Goal: Contribute content

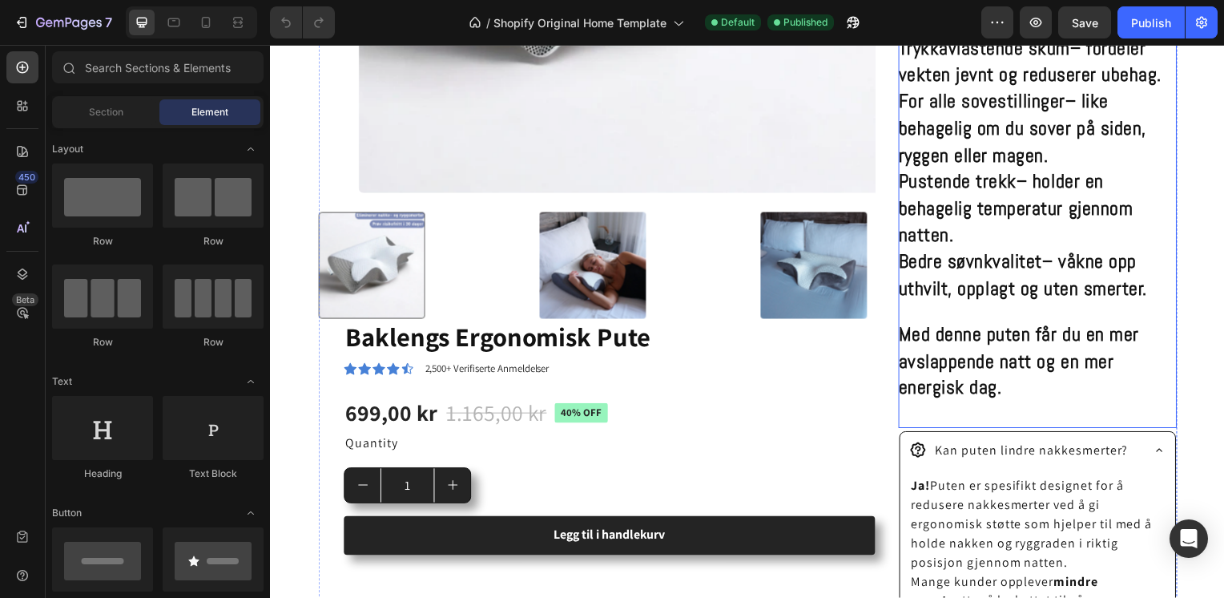
scroll to position [628, 0]
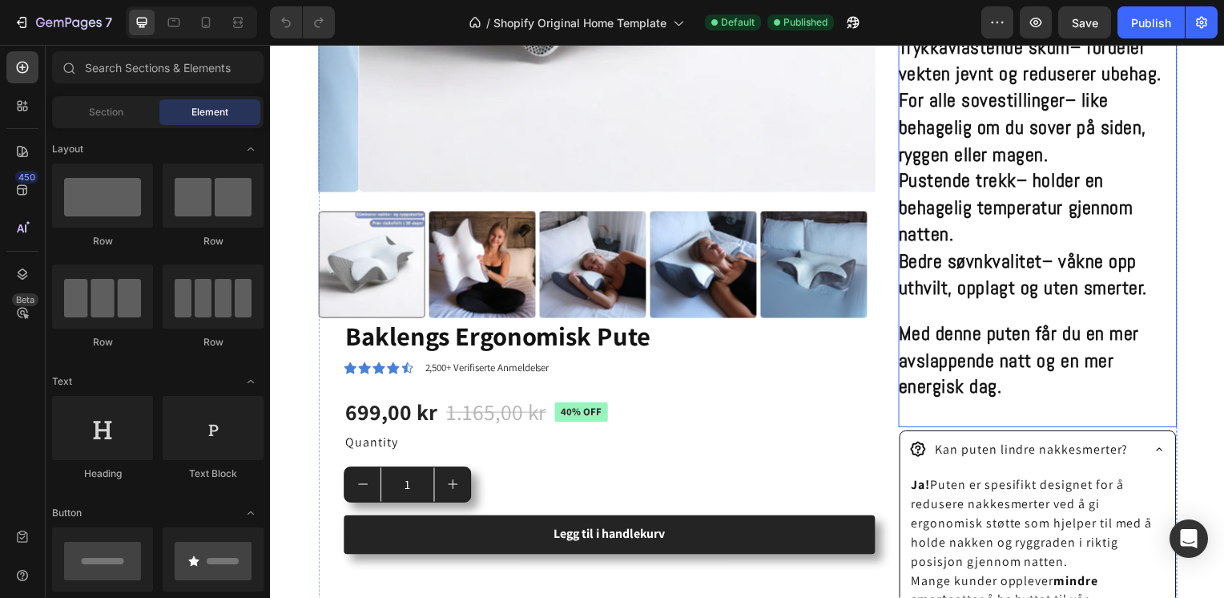
click at [968, 421] on div "Ergonomisk pute – for en dypere og bedre søvn Sov komfortabelt hele natten med …" at bounding box center [1043, 31] width 280 height 797
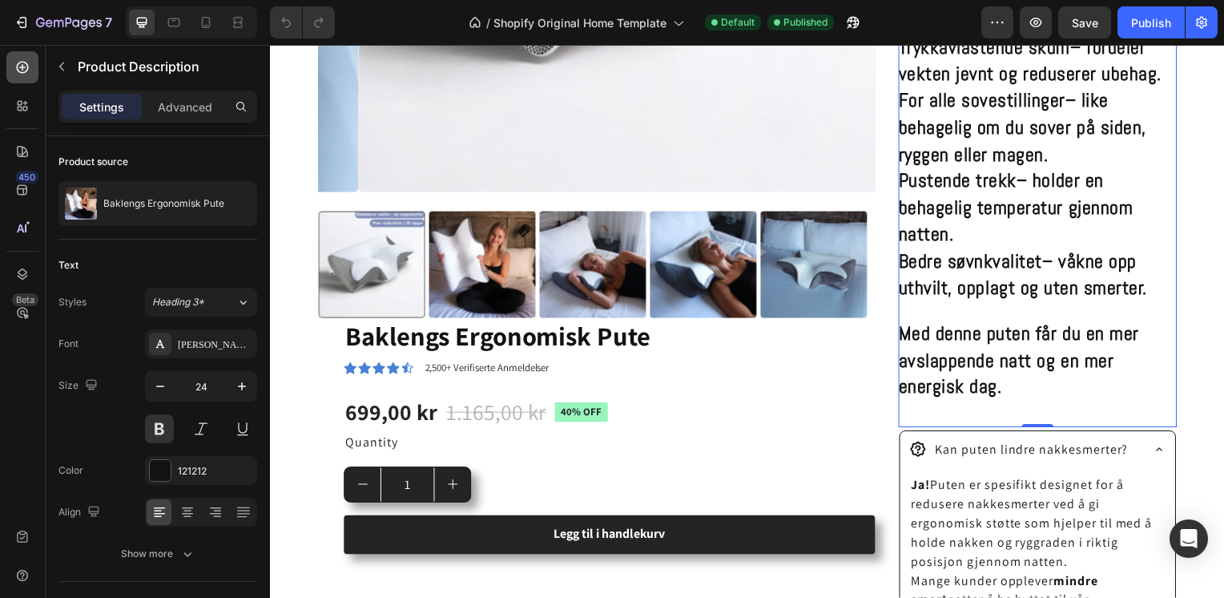
click at [18, 78] on div at bounding box center [22, 67] width 32 height 32
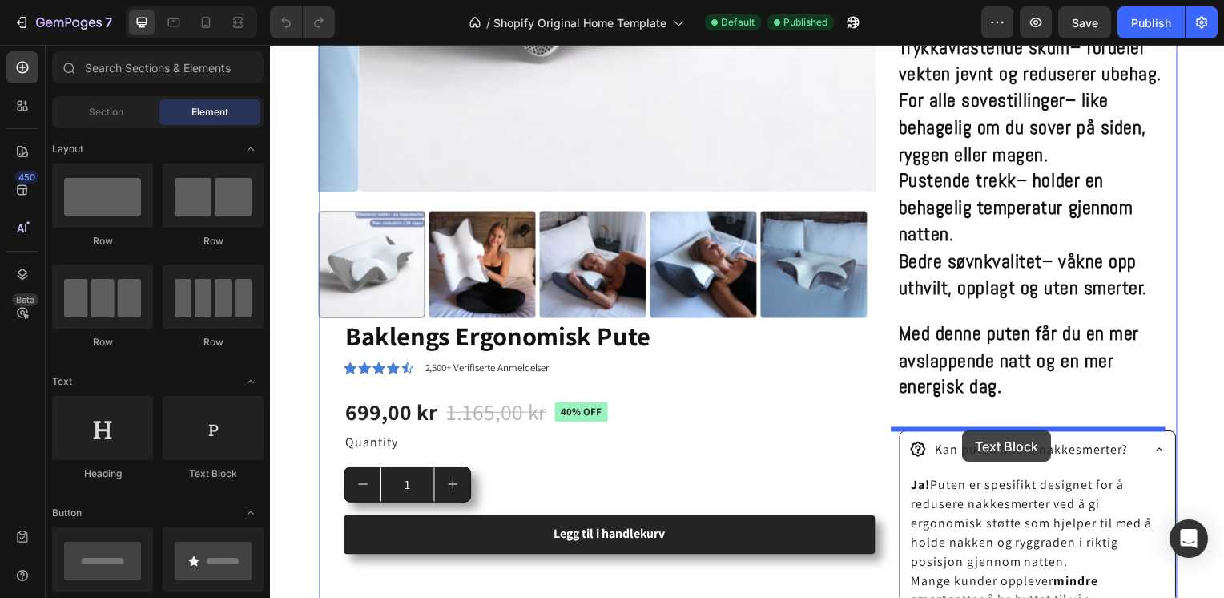
drag, startPoint x: 472, startPoint y: 496, endPoint x: 968, endPoint y: 433, distance: 499.7
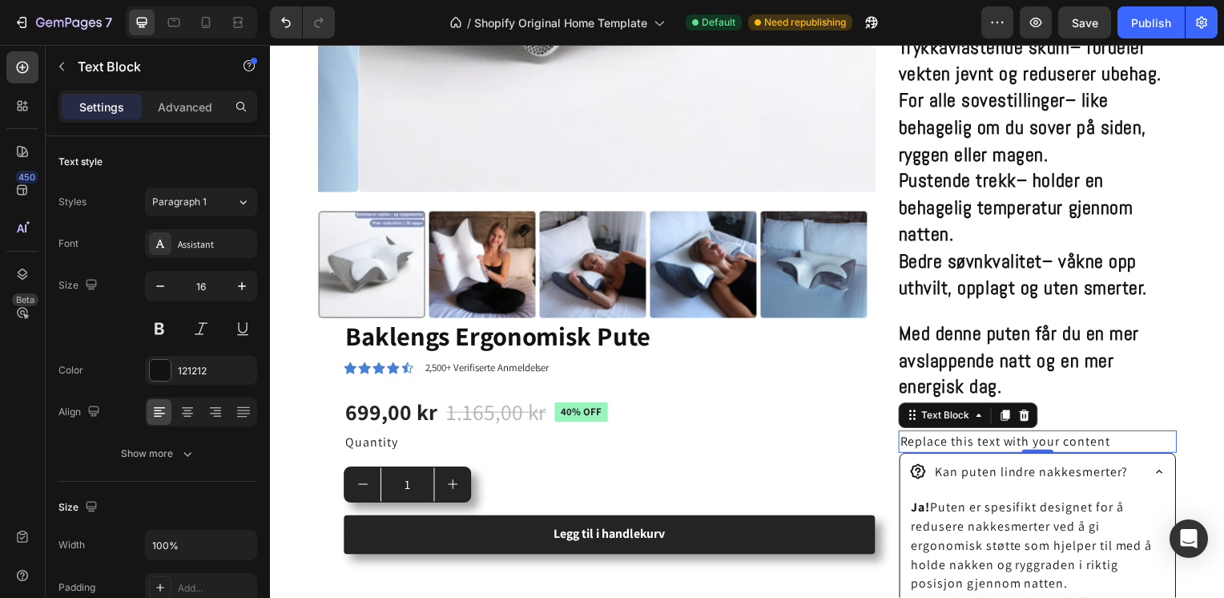
click at [1104, 448] on div "Replace this text with your content" at bounding box center [1043, 444] width 280 height 22
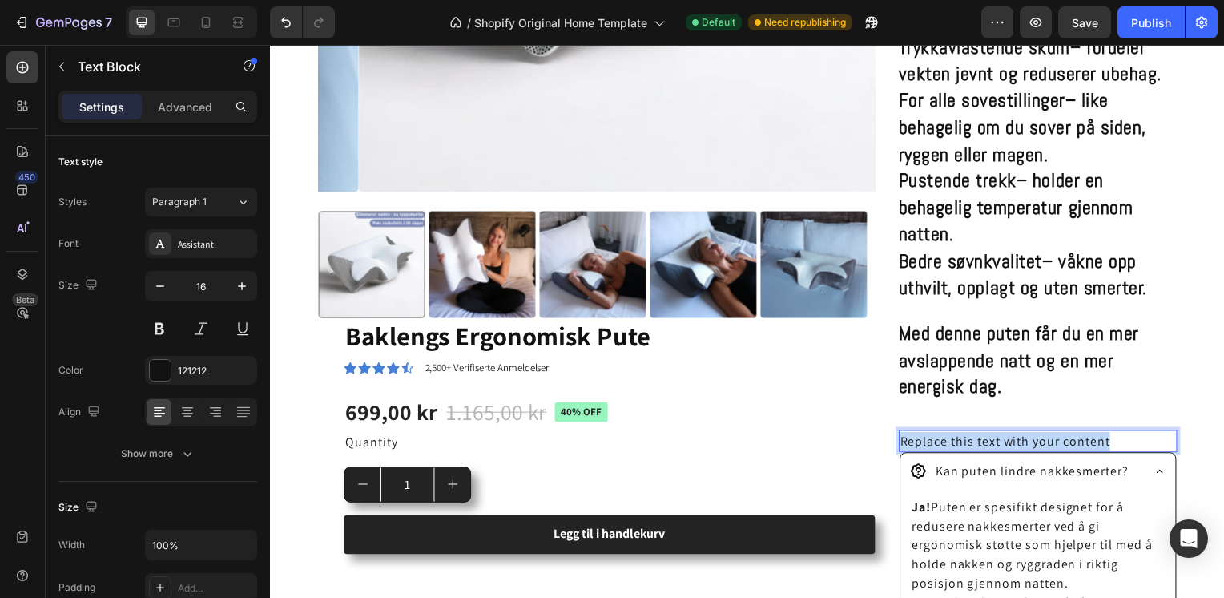
drag, startPoint x: 1107, startPoint y: 448, endPoint x: 885, endPoint y: 445, distance: 221.9
click at [885, 445] on div "Product Images Baklengs Ergonomisk Pute Product Title Icon Icon Icon Icon Icon …" at bounding box center [750, 207] width 865 height 1149
click at [875, 440] on div "Product Images Baklengs Ergonomisk Pute Product Title Icon Icon Icon Icon Icon …" at bounding box center [750, 207] width 865 height 1149
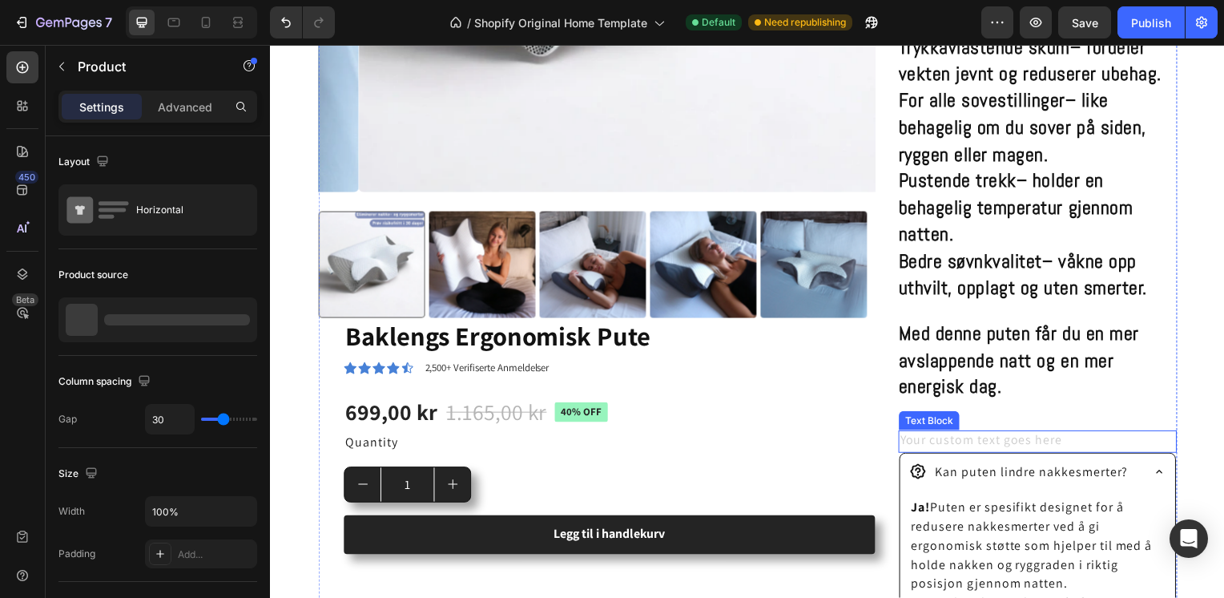
click at [941, 442] on div "Rich Text Editor. Editing area: main" at bounding box center [1043, 444] width 280 height 22
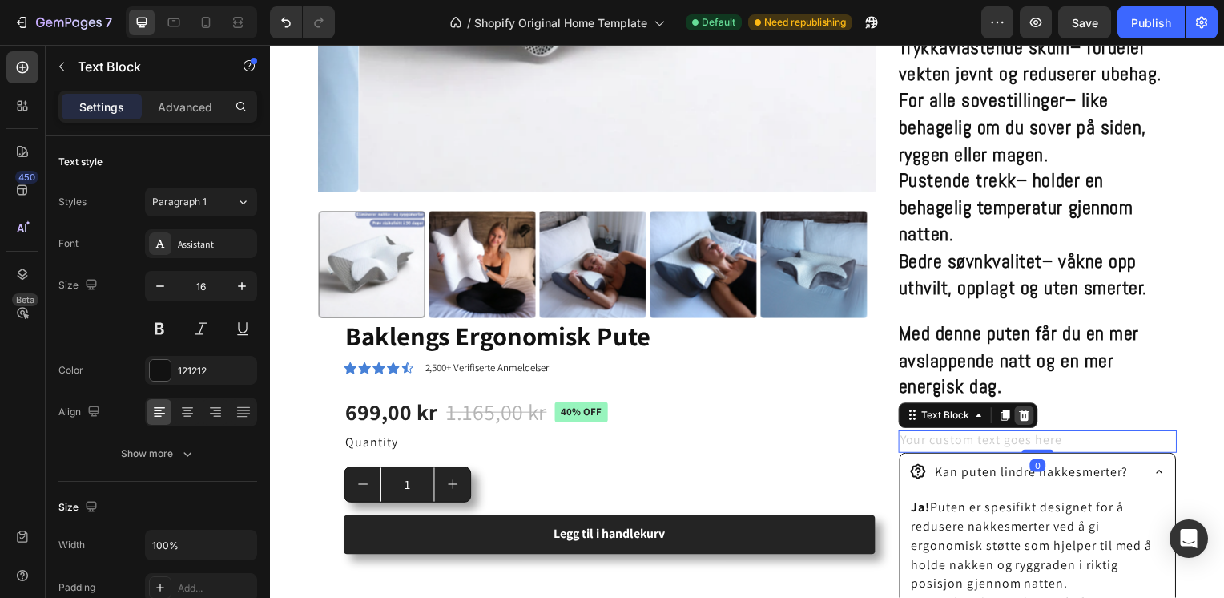
click at [1020, 424] on div at bounding box center [1029, 417] width 19 height 19
click at [1019, 424] on div "Ergonomisk pute – for en dypere og bedre søvn Sov komfortabelt hele natten med …" at bounding box center [1043, 31] width 280 height 797
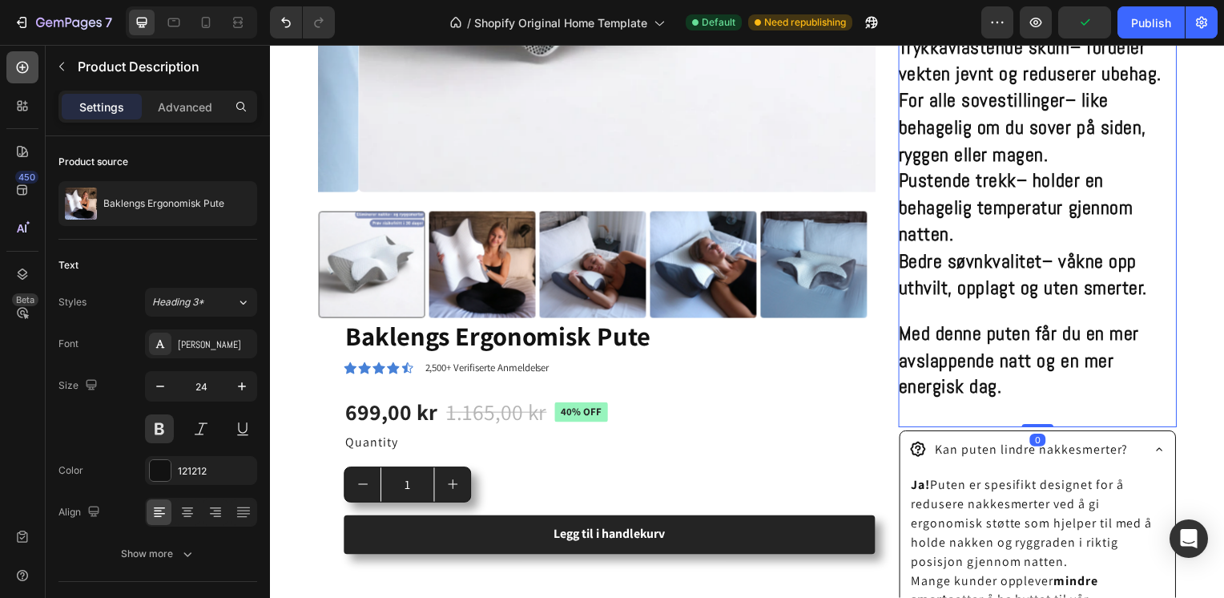
click at [14, 69] on icon at bounding box center [22, 67] width 16 height 16
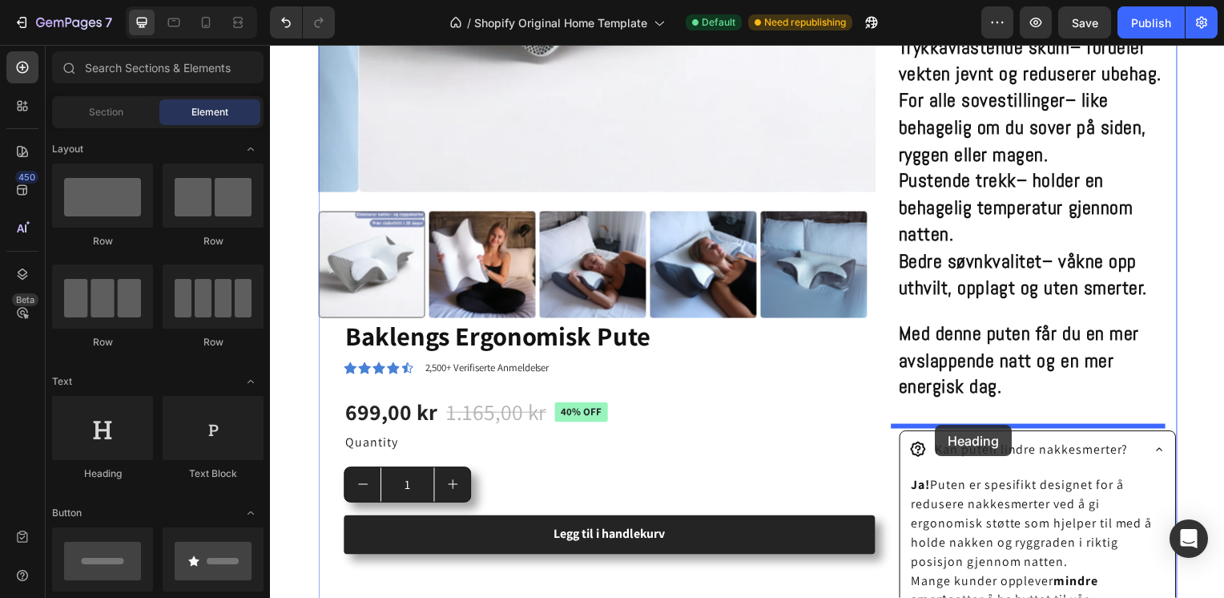
drag, startPoint x: 366, startPoint y: 495, endPoint x: 938, endPoint y: 429, distance: 575.8
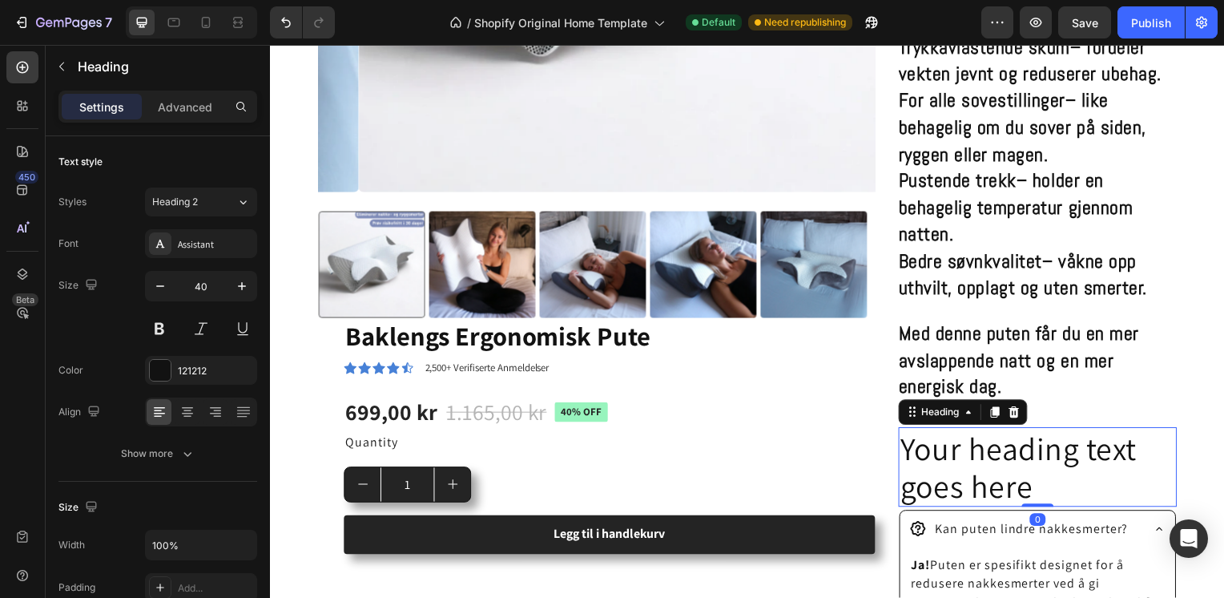
click at [1021, 481] on h2 "Your heading text goes here" at bounding box center [1043, 470] width 280 height 80
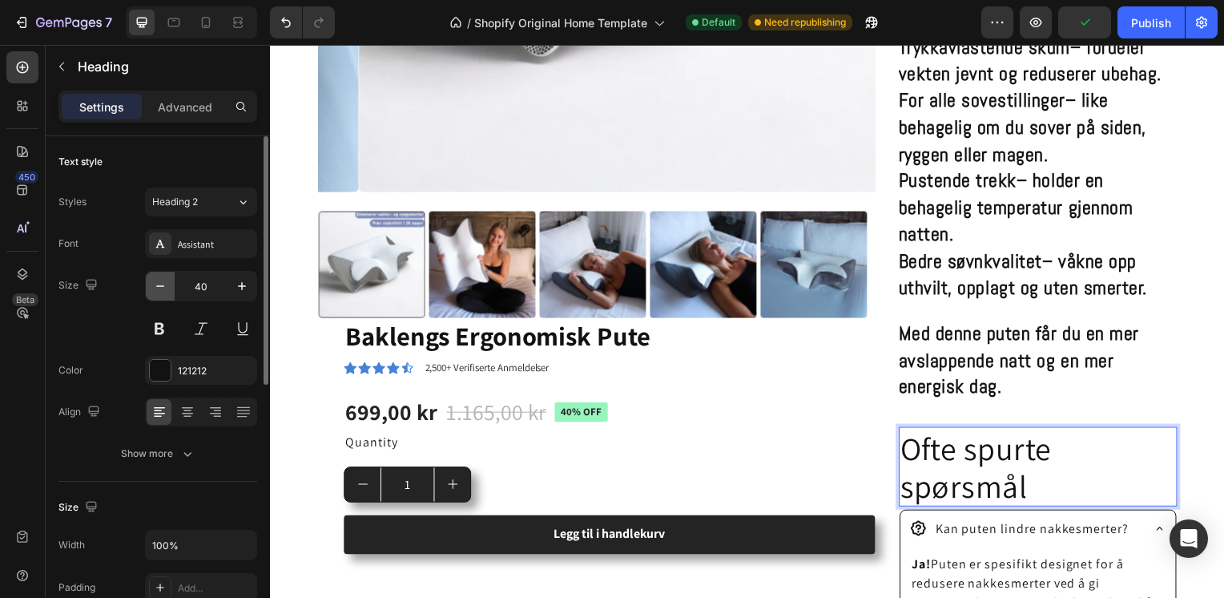
click at [160, 288] on icon "button" at bounding box center [160, 286] width 16 height 16
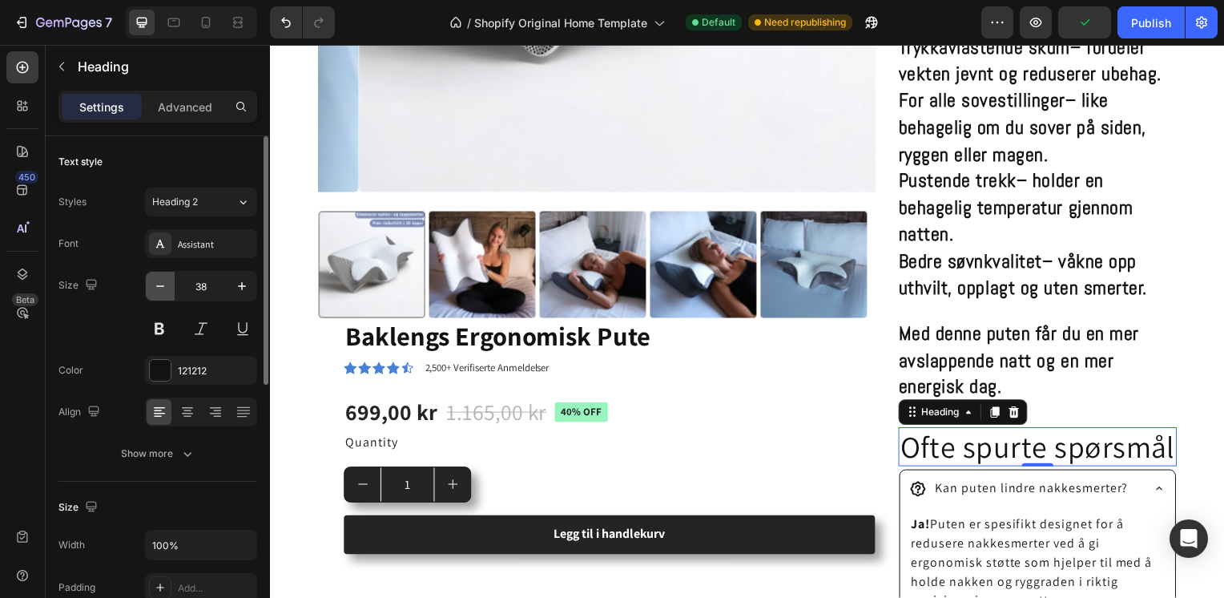
click at [160, 288] on icon "button" at bounding box center [160, 286] width 16 height 16
click at [164, 286] on icon "button" at bounding box center [160, 286] width 16 height 16
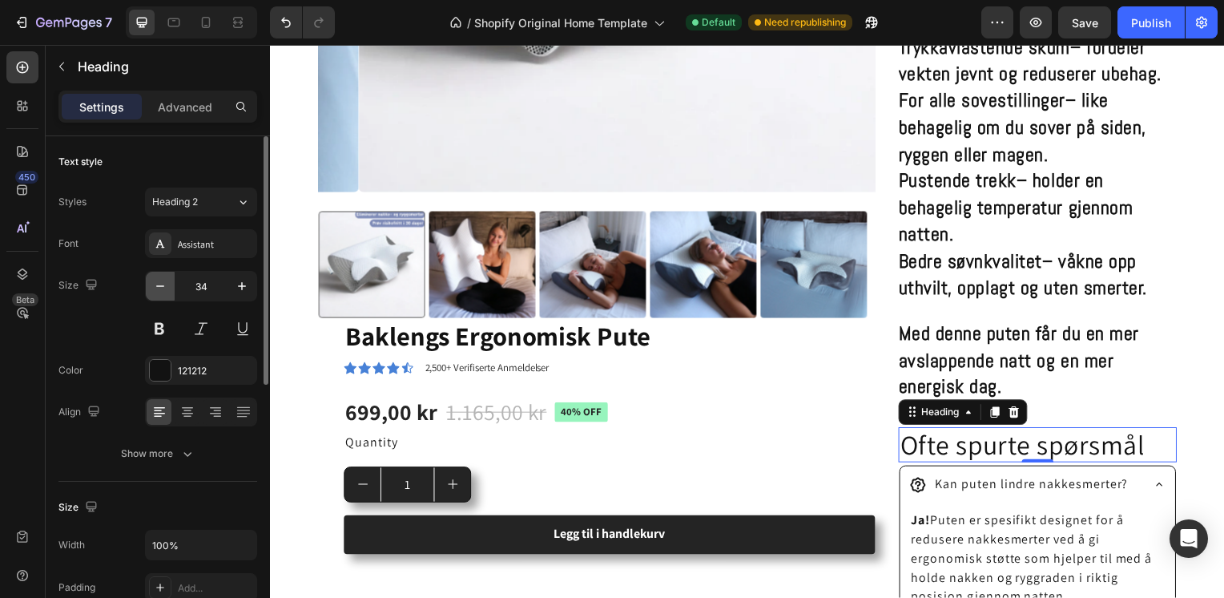
type input "33"
click at [1145, 445] on p "Ofte spurte spørsmål" at bounding box center [1042, 448] width 277 height 32
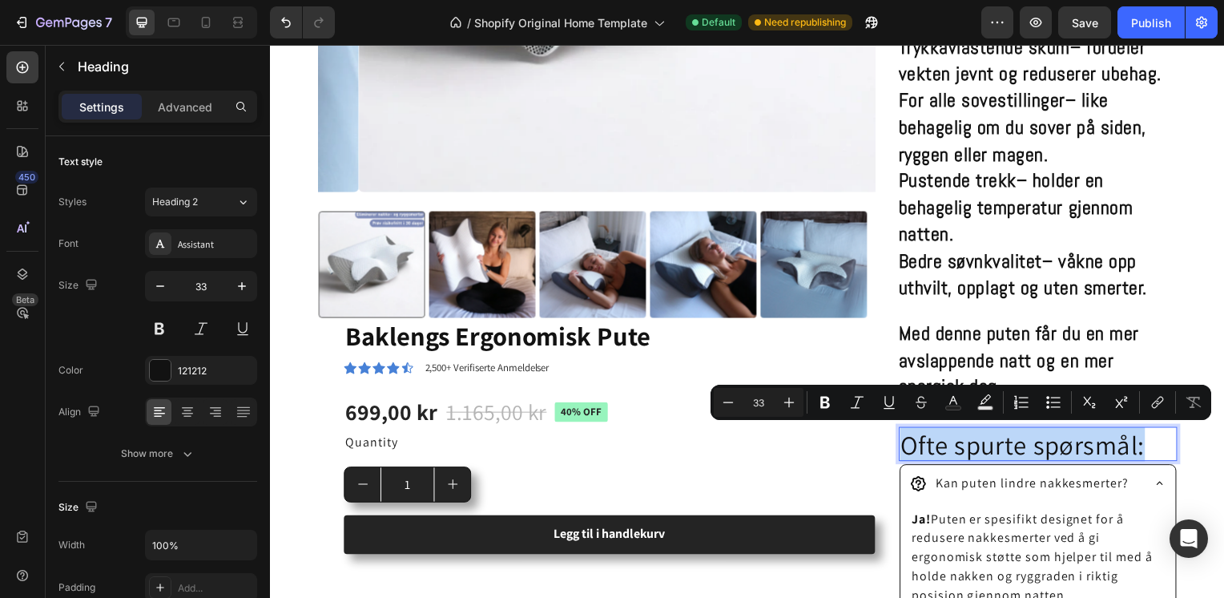
drag, startPoint x: 901, startPoint y: 447, endPoint x: 1141, endPoint y: 451, distance: 240.3
click at [1141, 451] on p "Ofte spurte spørsmål:" at bounding box center [1042, 448] width 277 height 32
click at [831, 405] on icon "Editor contextual toolbar" at bounding box center [825, 402] width 16 height 16
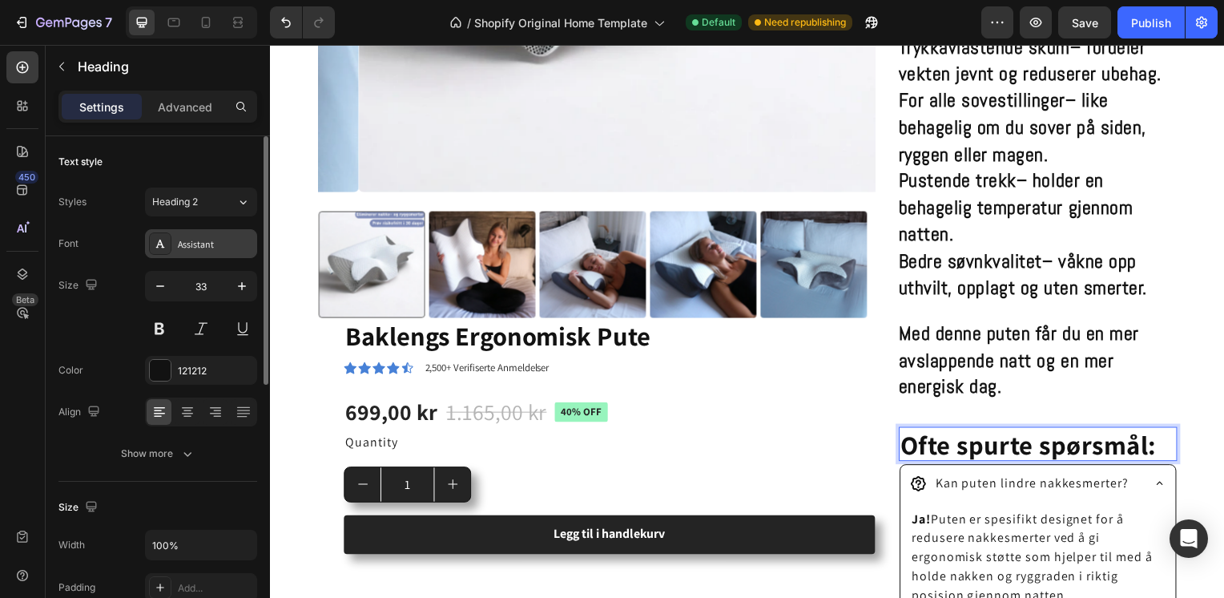
click at [163, 245] on icon at bounding box center [160, 243] width 13 height 13
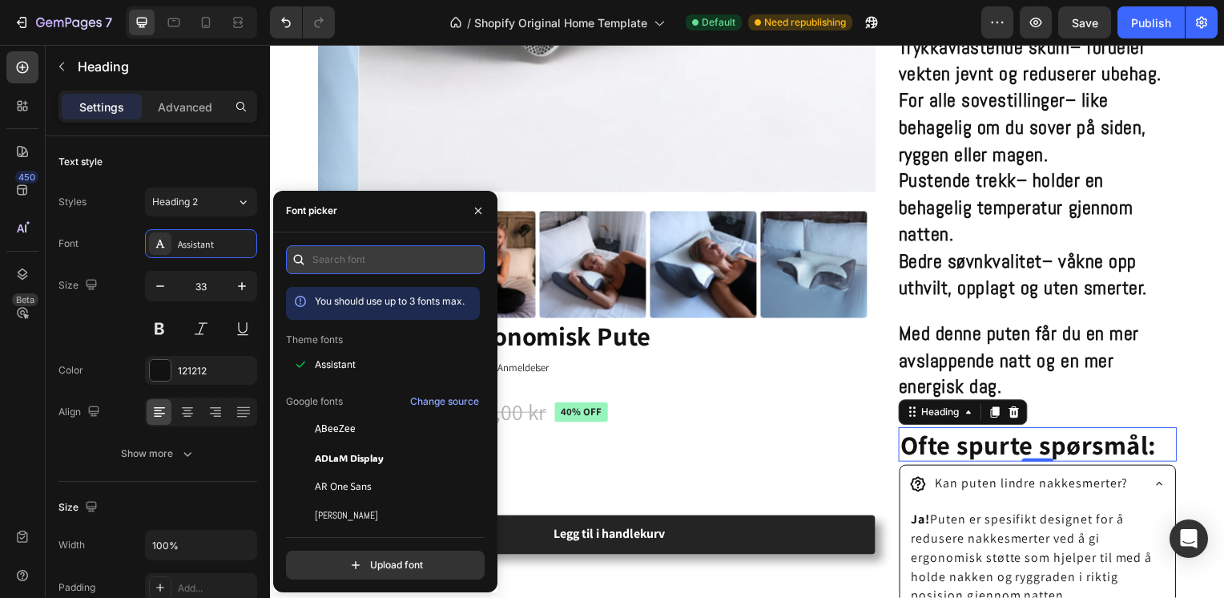
click at [352, 268] on input "text" at bounding box center [385, 259] width 199 height 29
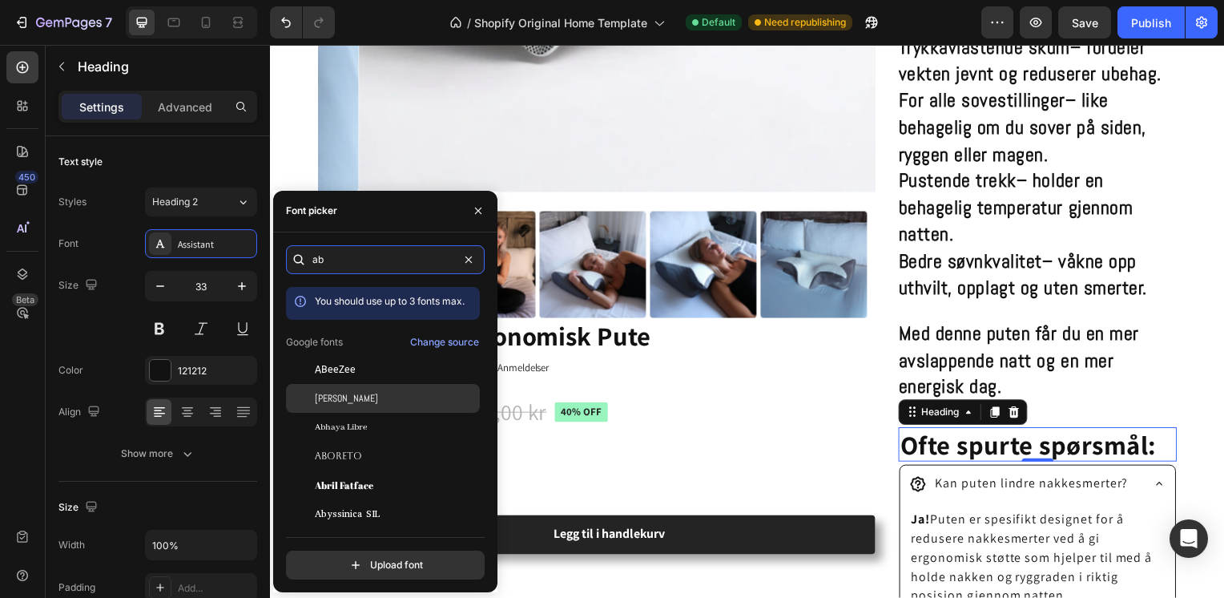
type input "ab"
click at [365, 391] on div "[PERSON_NAME]" at bounding box center [396, 398] width 162 height 14
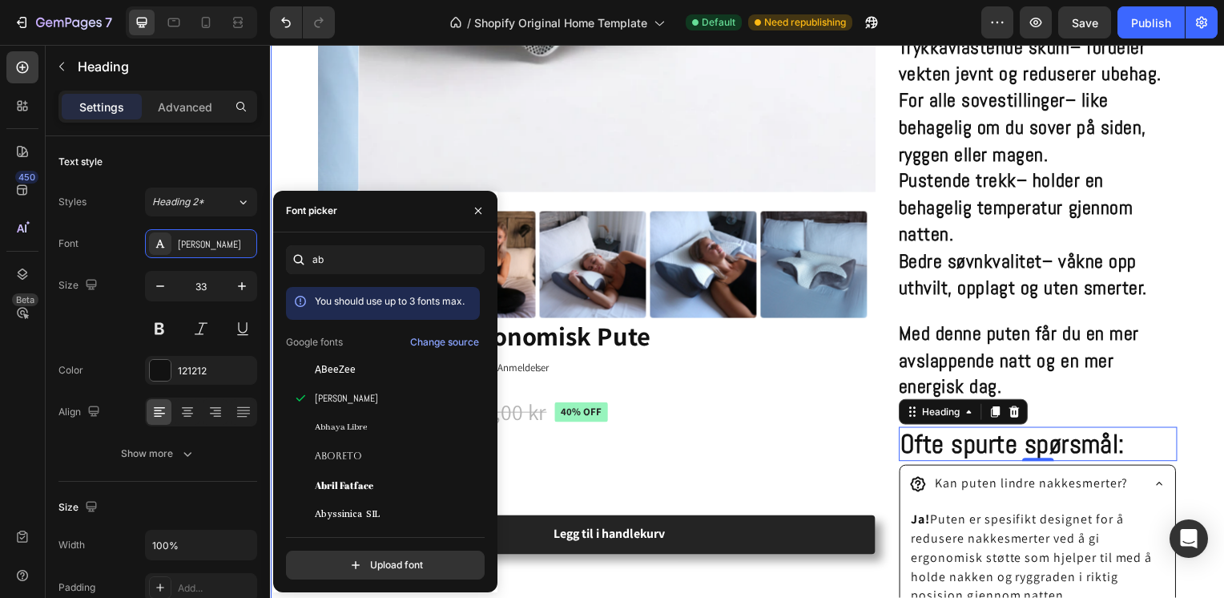
click at [1193, 427] on div "Product Images Baklengs Ergonomisk Pute Product Title Icon Icon Icon Icon Icon …" at bounding box center [750, 201] width 961 height 1264
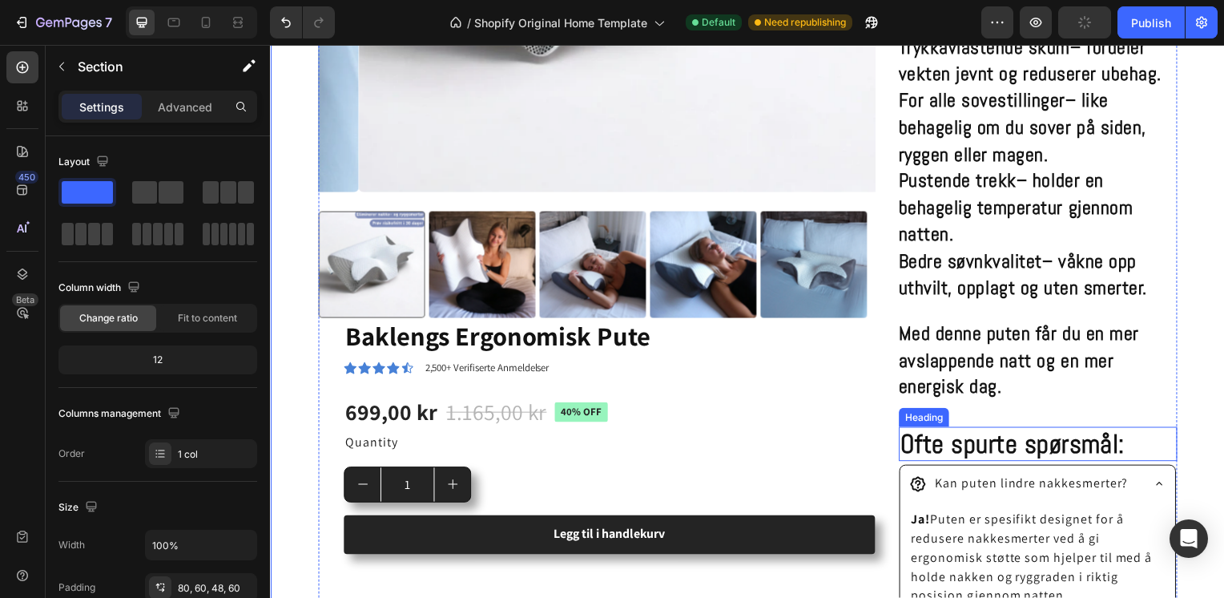
click at [1012, 448] on strong "Ofte spurte spørsmål:" at bounding box center [1017, 447] width 227 height 34
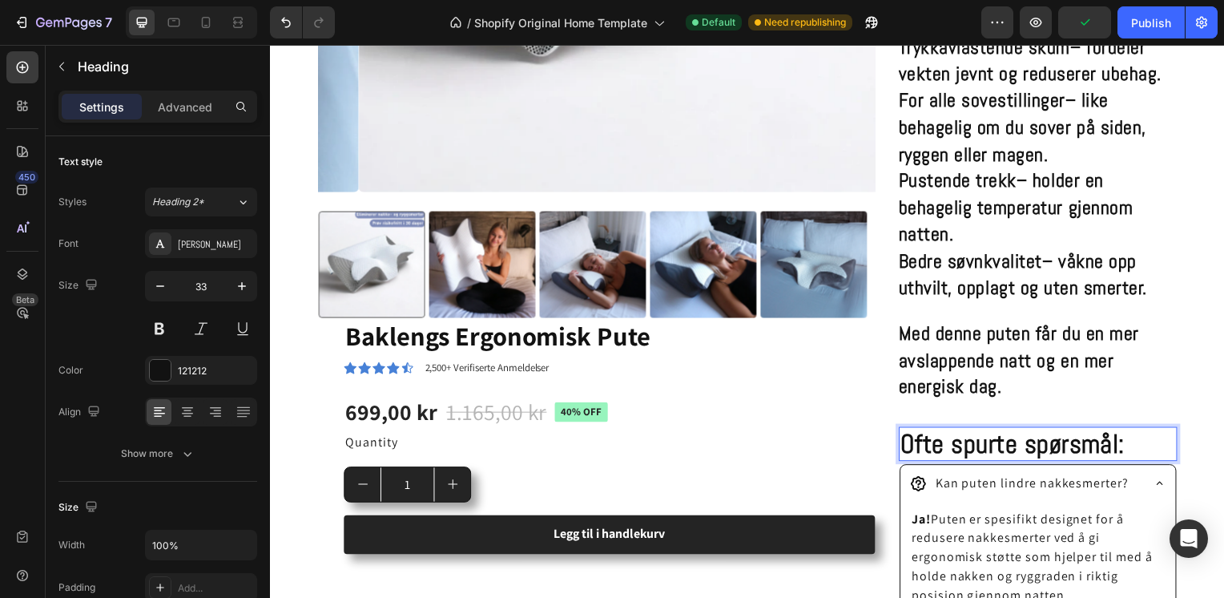
click at [1012, 448] on strong "Ofte spurte spørsmål:" at bounding box center [1017, 447] width 227 height 34
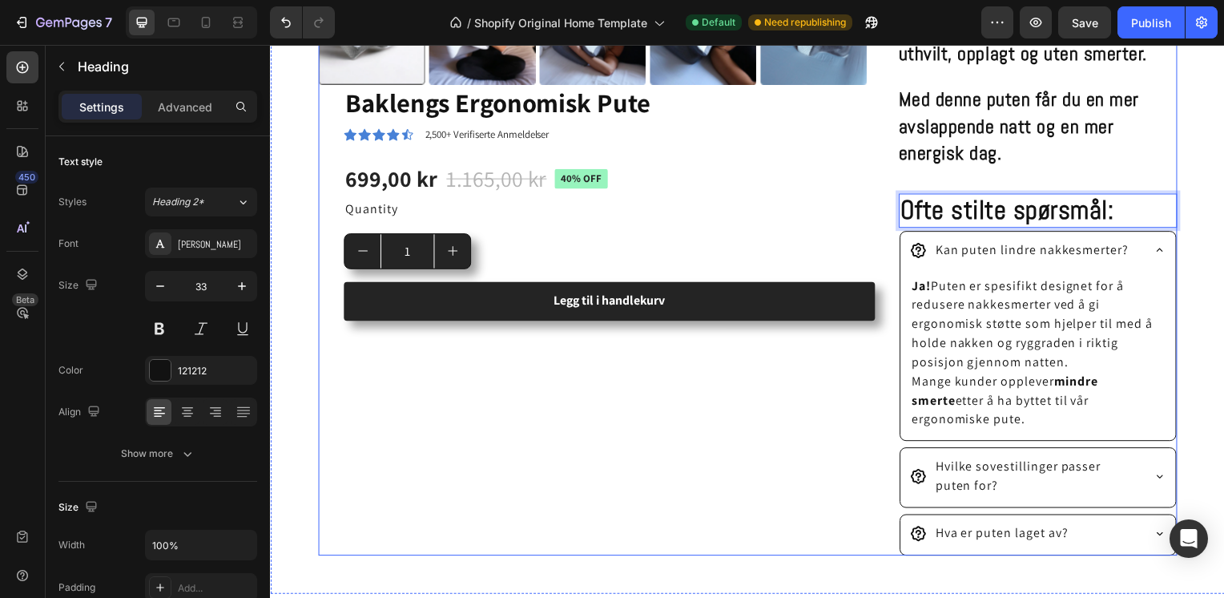
scroll to position [865, 0]
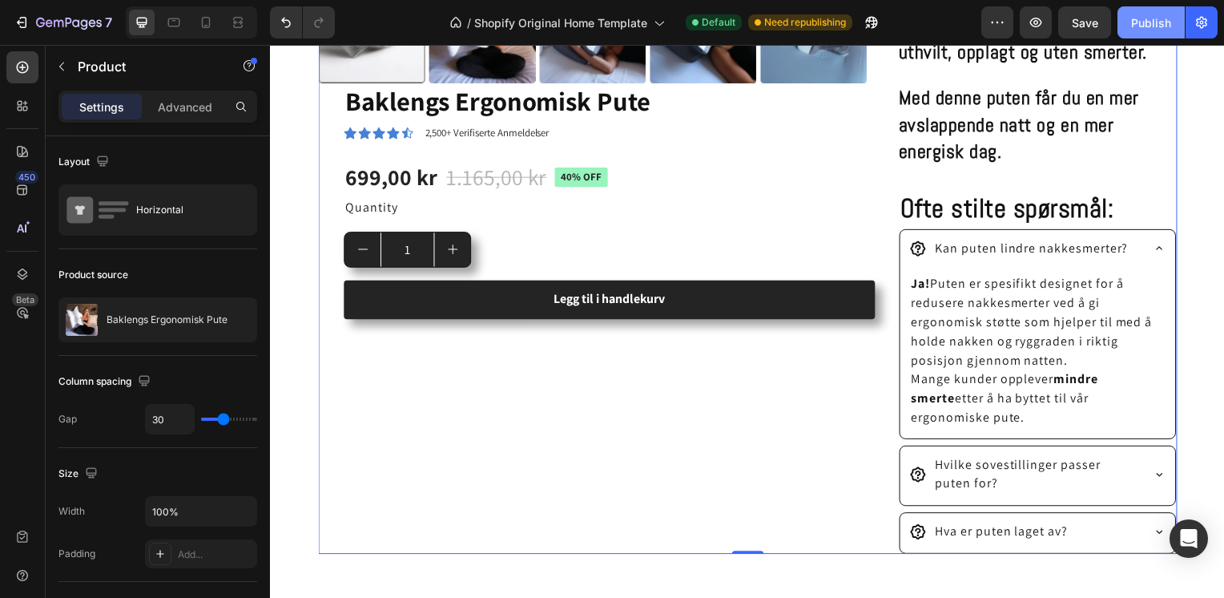
click at [1153, 18] on div "Publish" at bounding box center [1151, 22] width 40 height 17
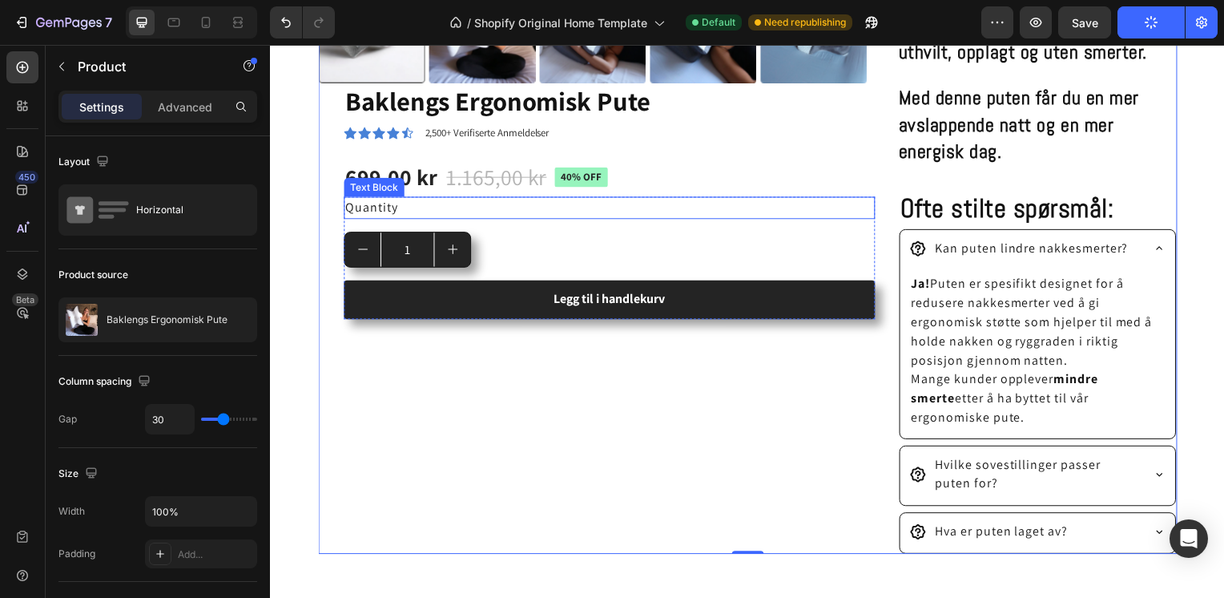
click at [396, 203] on div "Quantity" at bounding box center [611, 209] width 535 height 22
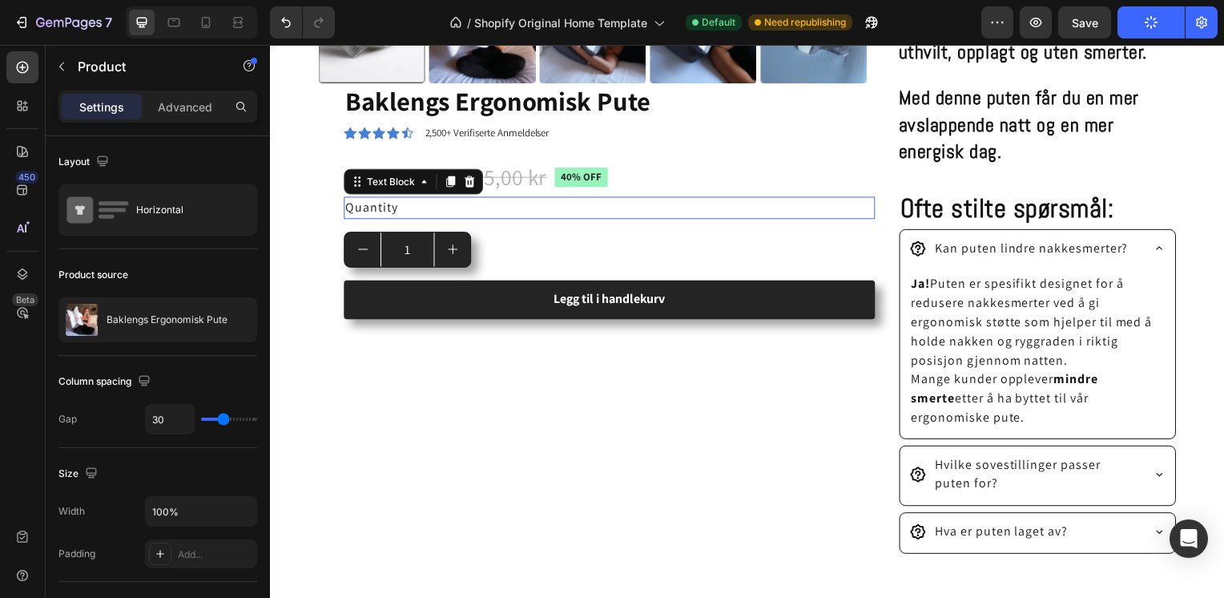
click at [396, 203] on div "Quantity" at bounding box center [611, 209] width 535 height 22
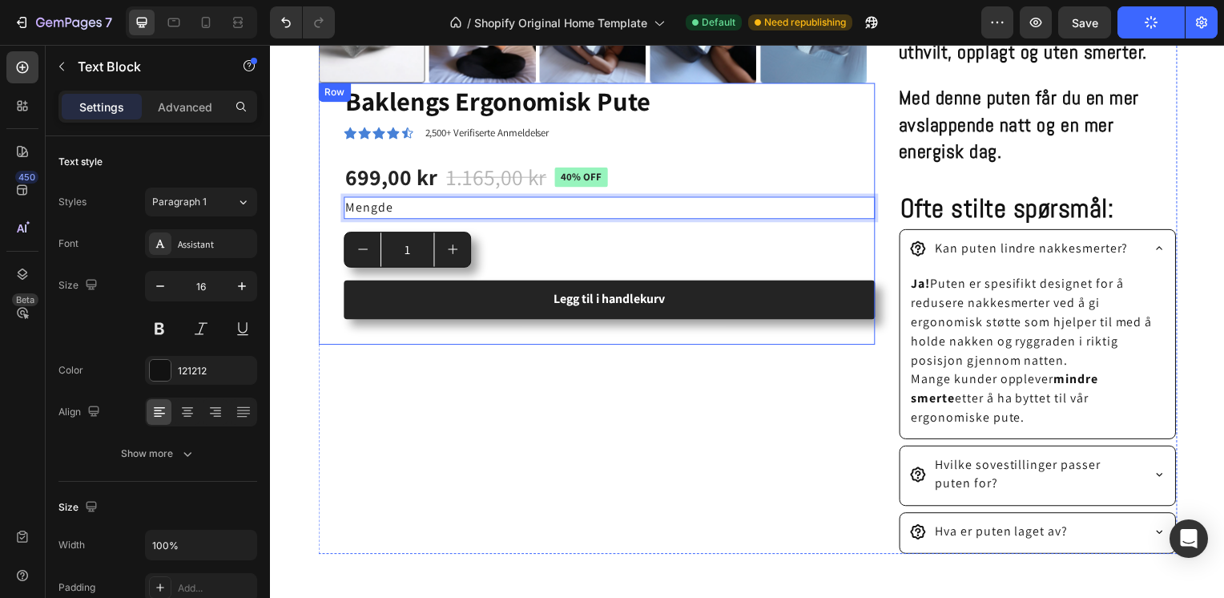
click at [319, 167] on div "Baklengs Ergonomisk Pute Product Title Icon Icon Icon Icon Icon Icon List 2,500…" at bounding box center [598, 215] width 561 height 264
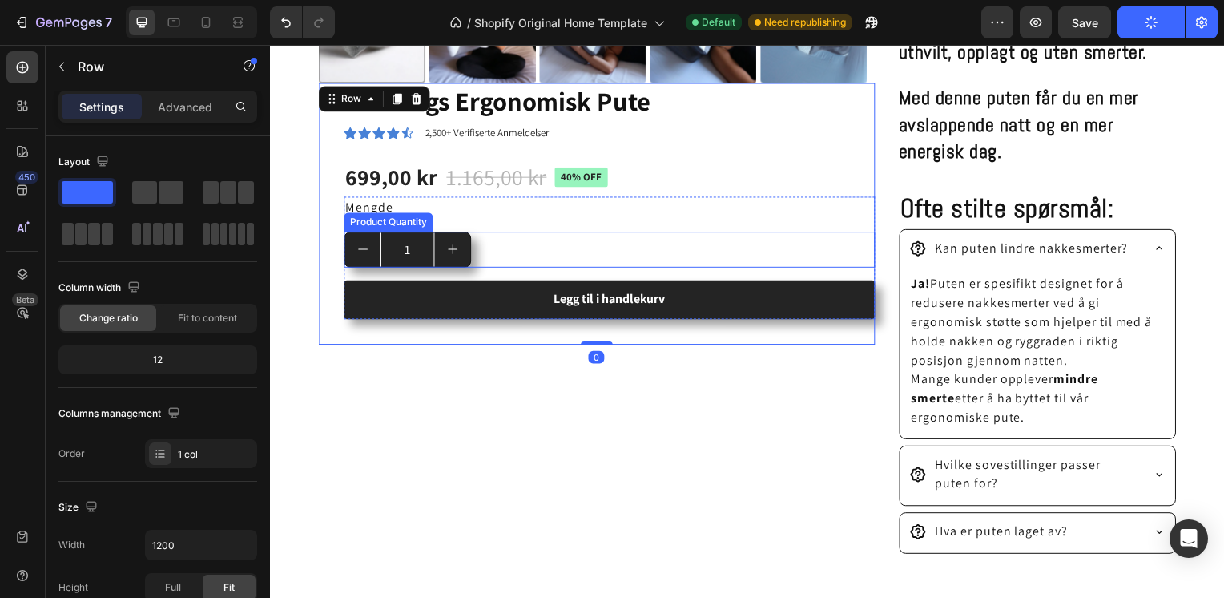
click at [395, 216] on div "Product Quantity" at bounding box center [388, 223] width 83 height 14
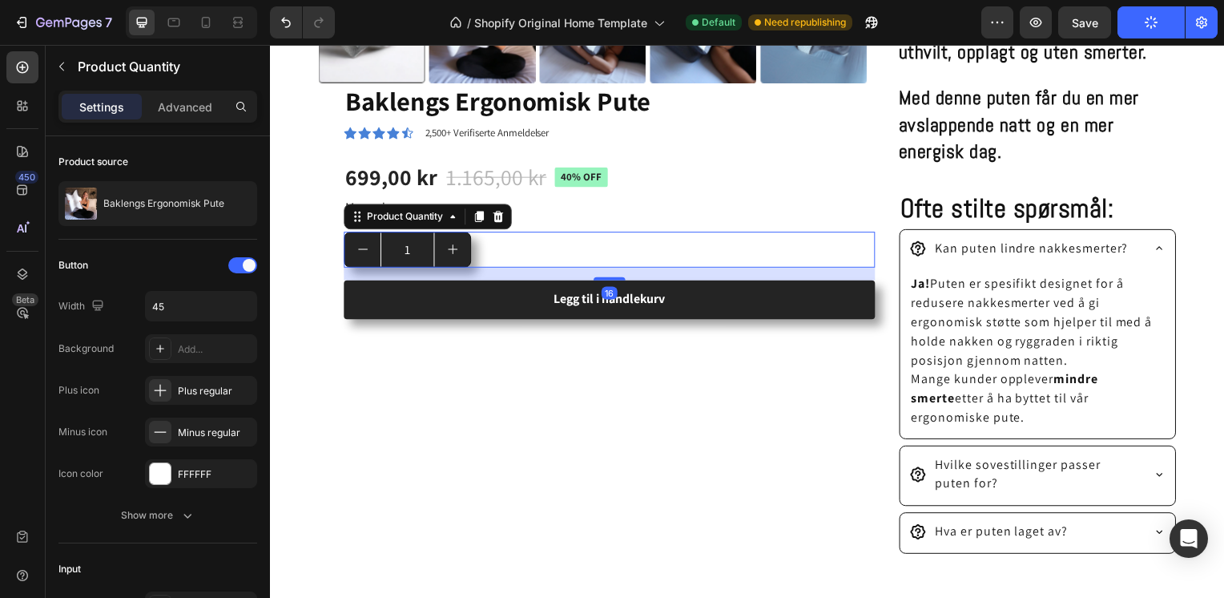
click at [320, 226] on div "Baklengs Ergonomisk Pute Product Title Icon Icon Icon Icon Icon Icon List 2,500…" at bounding box center [598, 215] width 561 height 264
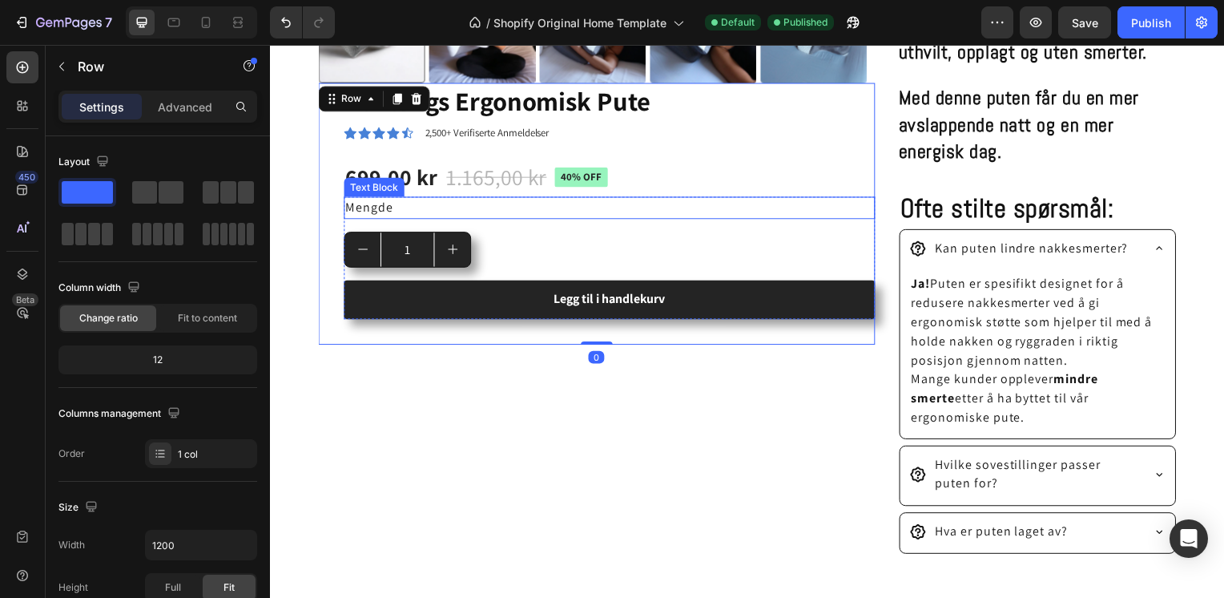
click at [392, 202] on p "Mengde" at bounding box center [611, 208] width 532 height 19
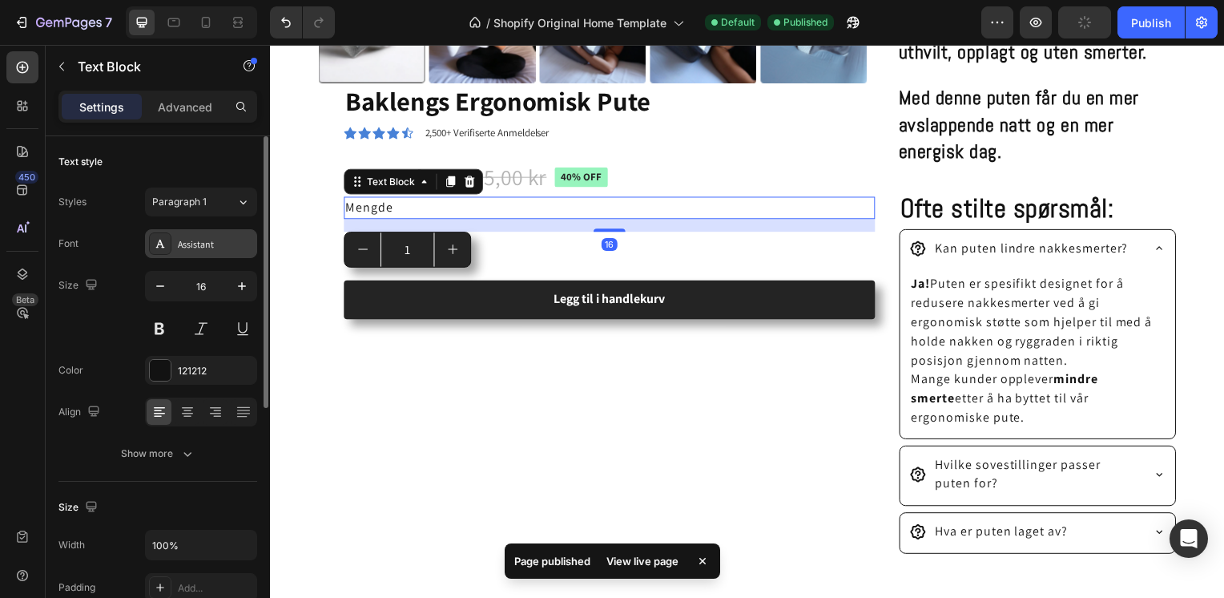
click at [181, 248] on div "Assistant" at bounding box center [215, 244] width 75 height 14
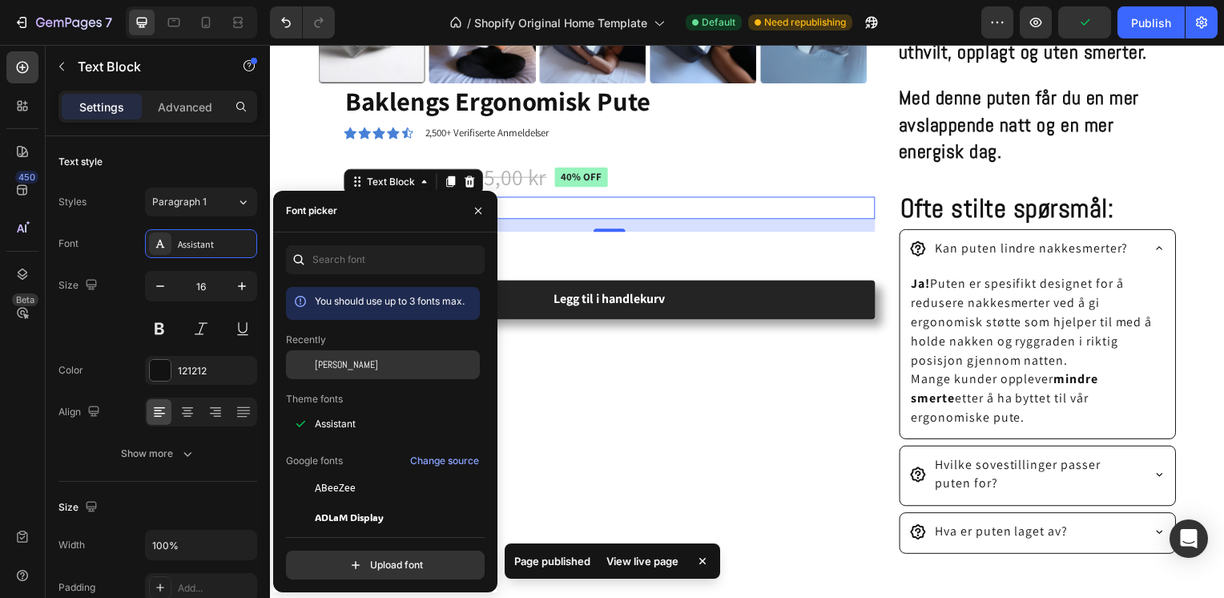
click at [329, 368] on span "[PERSON_NAME]" at bounding box center [346, 364] width 63 height 14
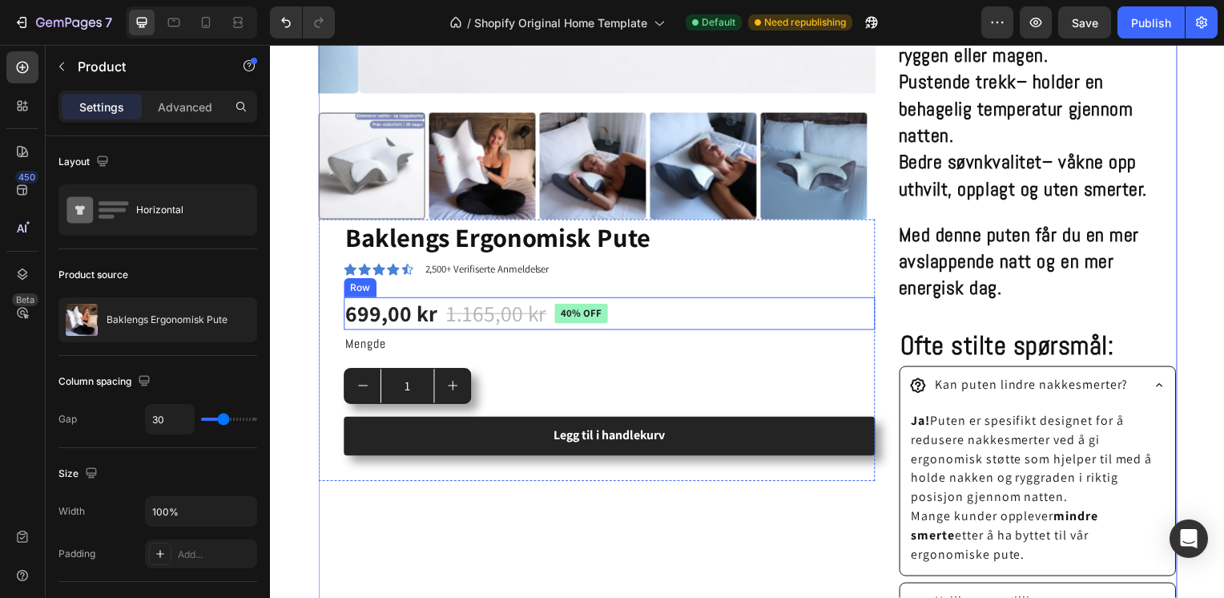
scroll to position [724, 0]
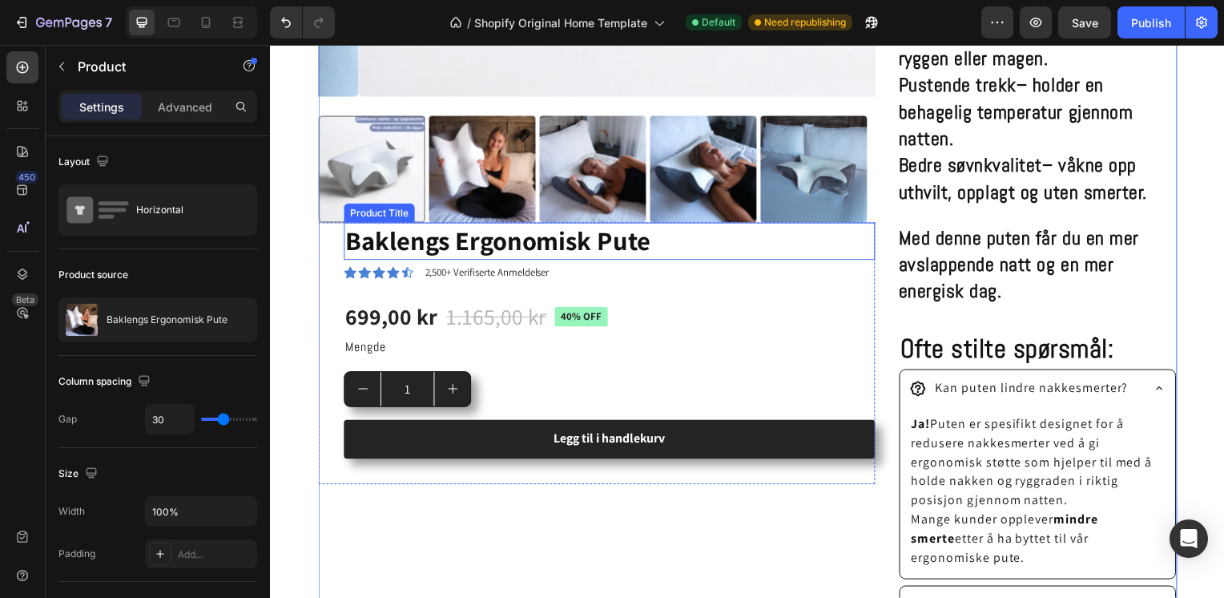
click at [634, 247] on h1 "Baklengs Ergonomisk Pute" at bounding box center [611, 243] width 535 height 38
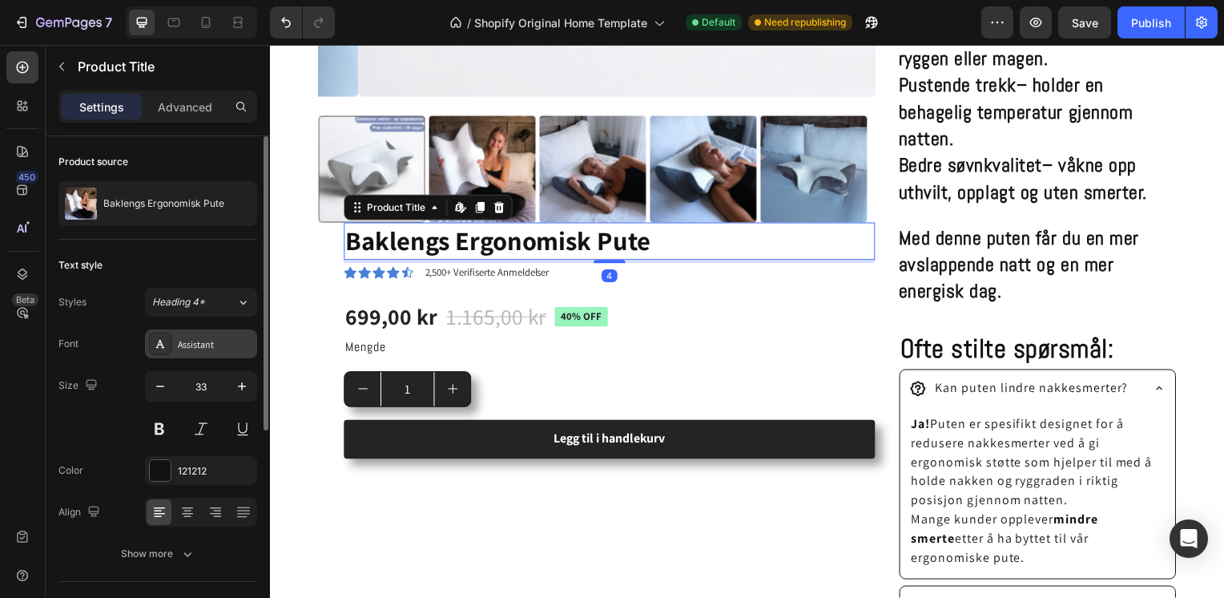
click at [227, 341] on div "Assistant" at bounding box center [215, 344] width 75 height 14
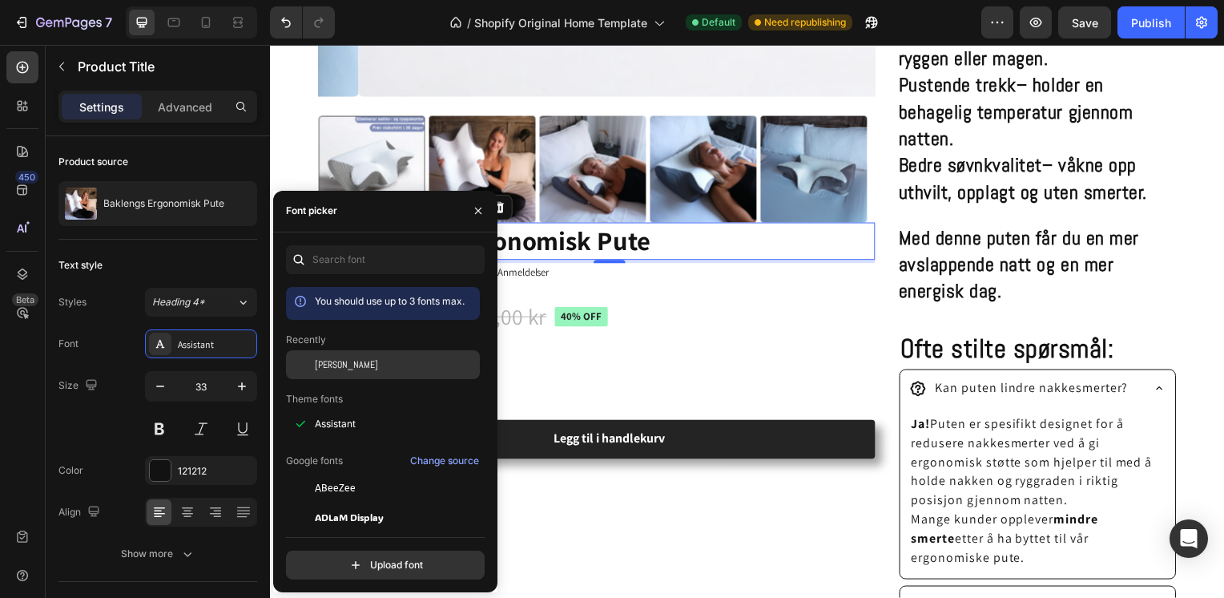
click at [360, 363] on div "[PERSON_NAME]" at bounding box center [396, 364] width 162 height 14
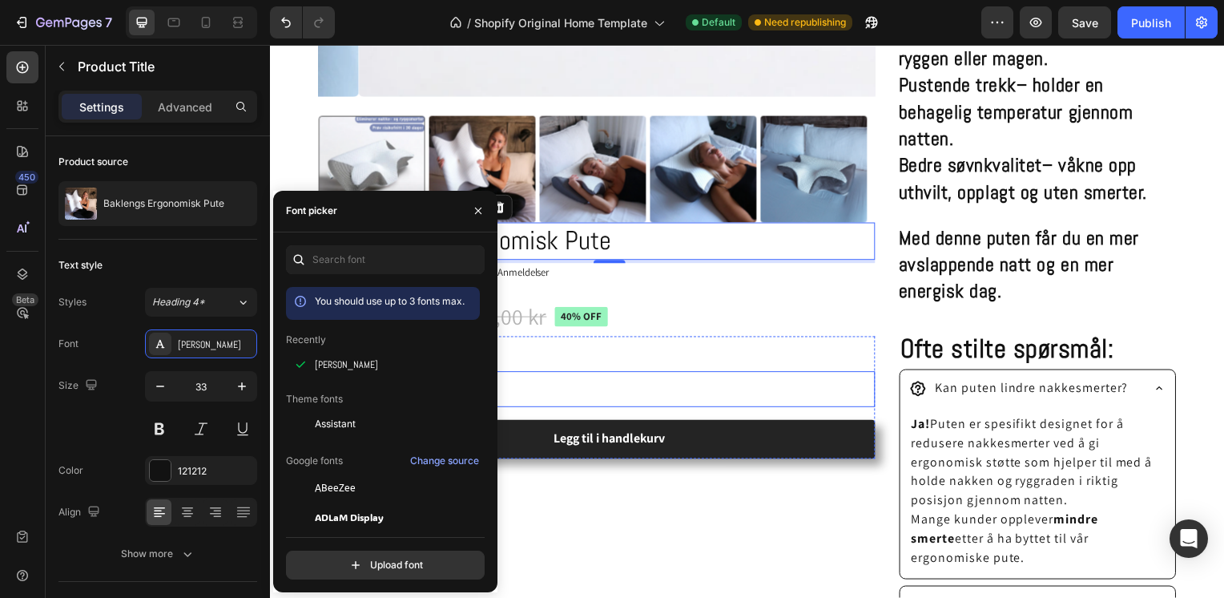
click at [734, 364] on div "Mengde Text Block 1 Product Quantity Legg til i handlekurv Add to Cart" at bounding box center [611, 400] width 535 height 123
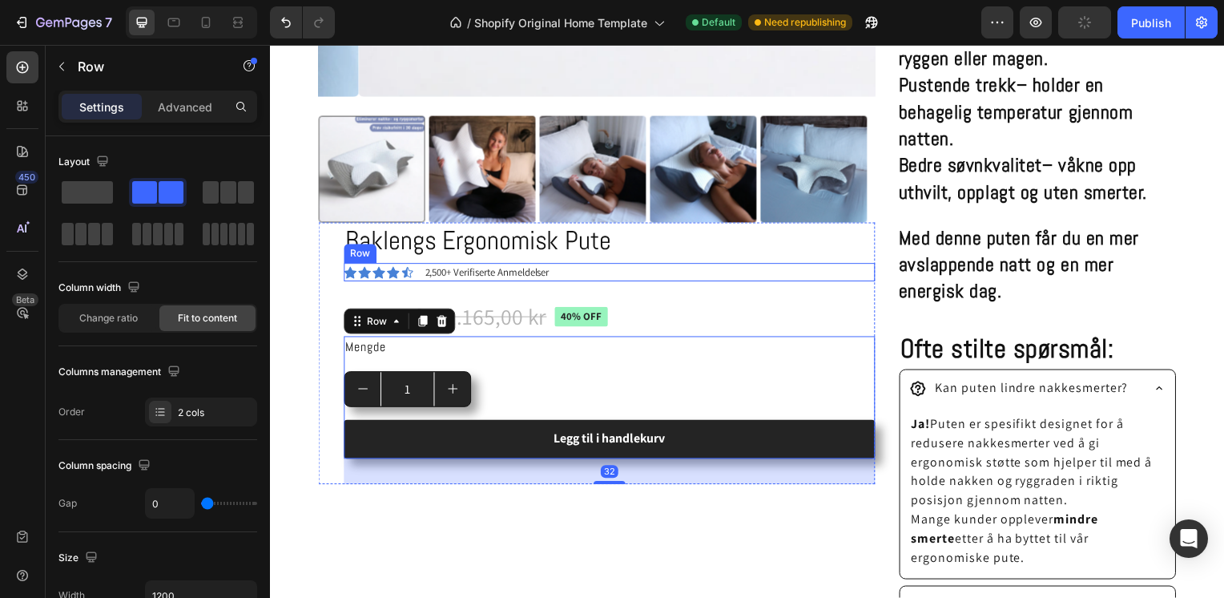
click at [543, 248] on h1 "Baklengs Ergonomisk Pute" at bounding box center [611, 243] width 535 height 38
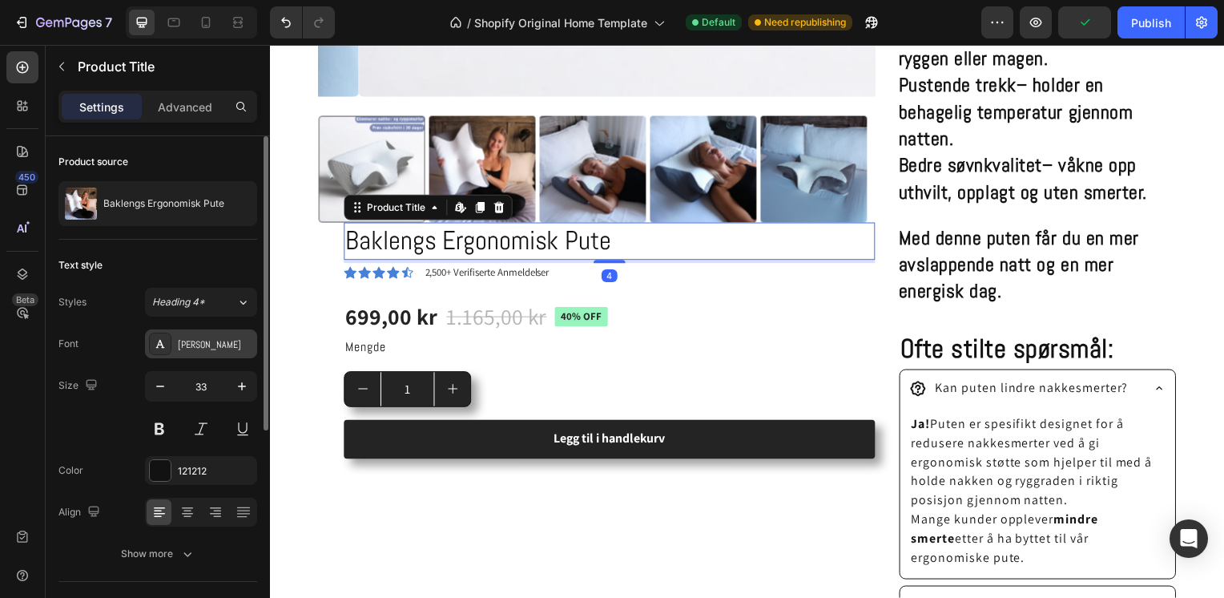
click at [215, 348] on div "[PERSON_NAME]" at bounding box center [215, 344] width 75 height 14
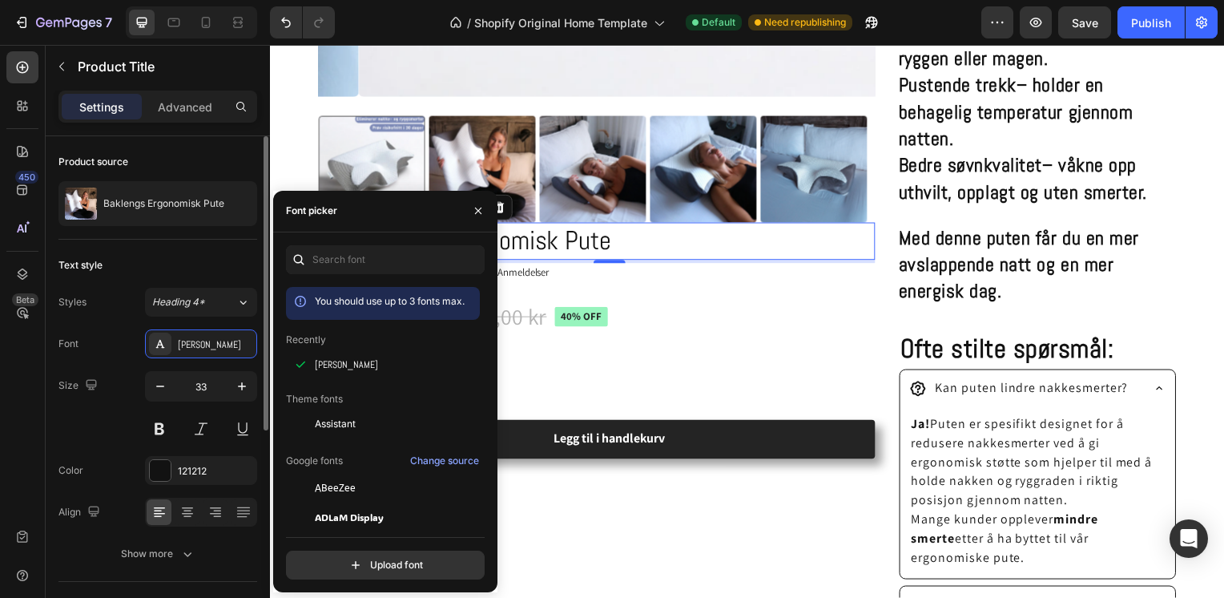
click at [193, 324] on div "Styles Heading 4* Font Abel Size 33 Color 121212 Align Show more" at bounding box center [157, 428] width 199 height 280
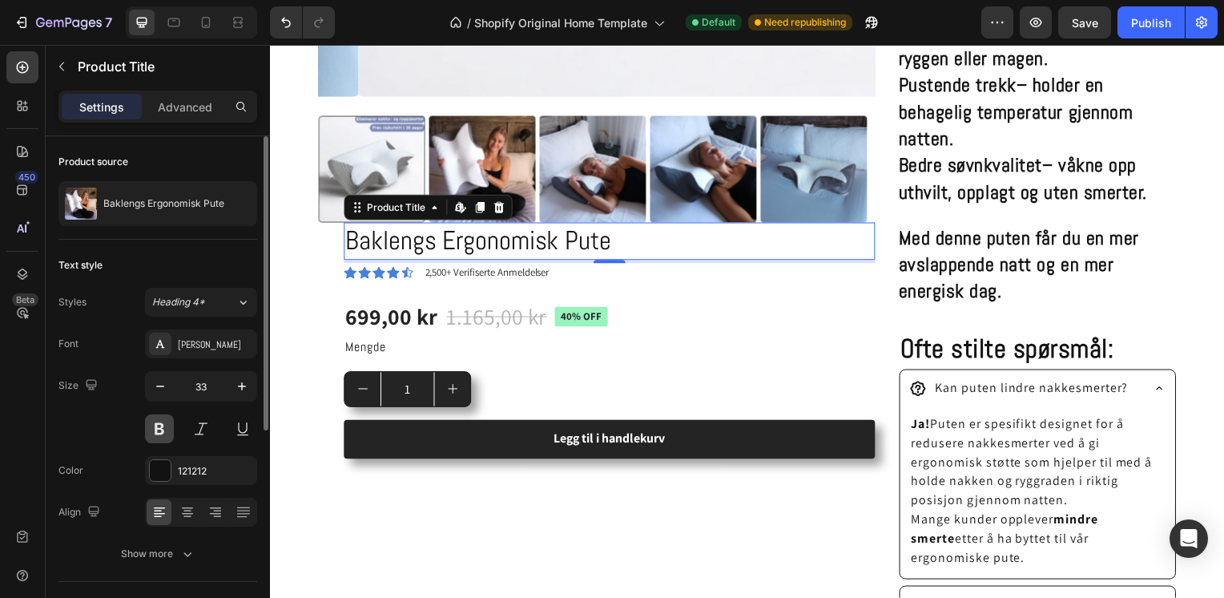
click at [159, 423] on button at bounding box center [159, 428] width 29 height 29
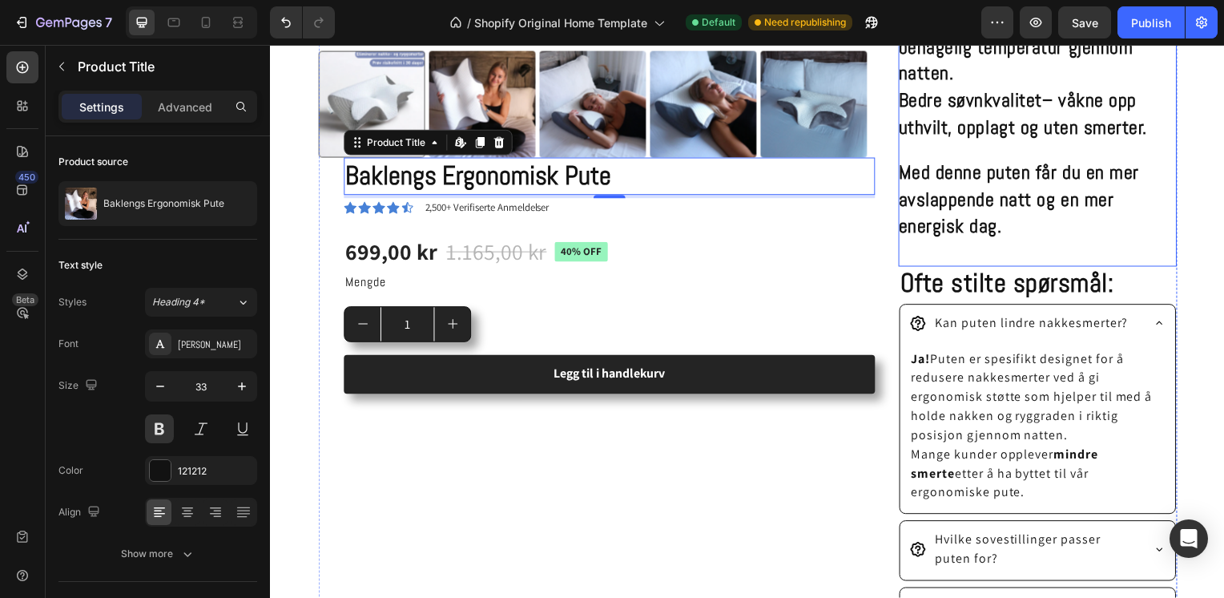
scroll to position [867, 0]
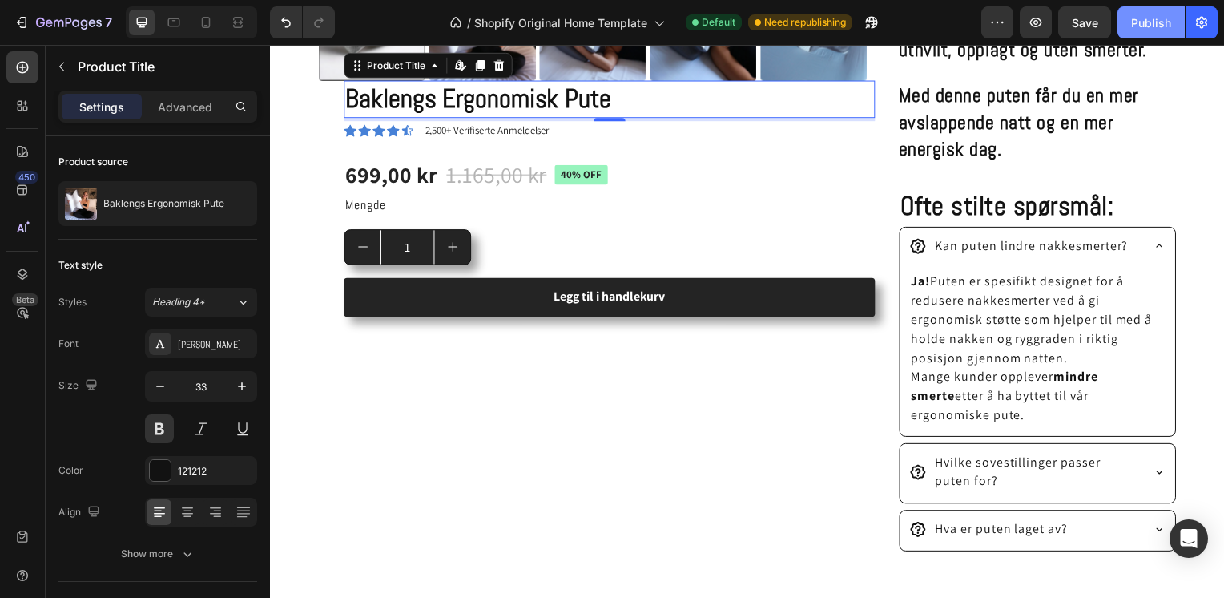
click at [1151, 27] on div "Publish" at bounding box center [1151, 22] width 40 height 17
click at [391, 169] on div "699,00 kr" at bounding box center [391, 175] width 95 height 32
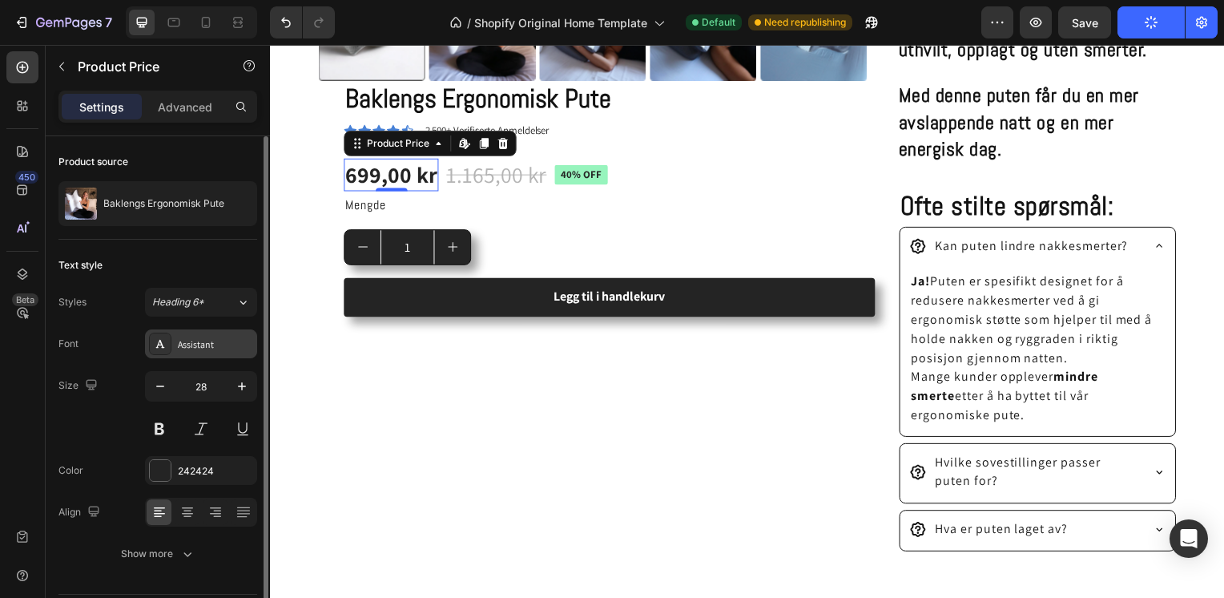
click at [215, 344] on div "Assistant" at bounding box center [215, 344] width 75 height 14
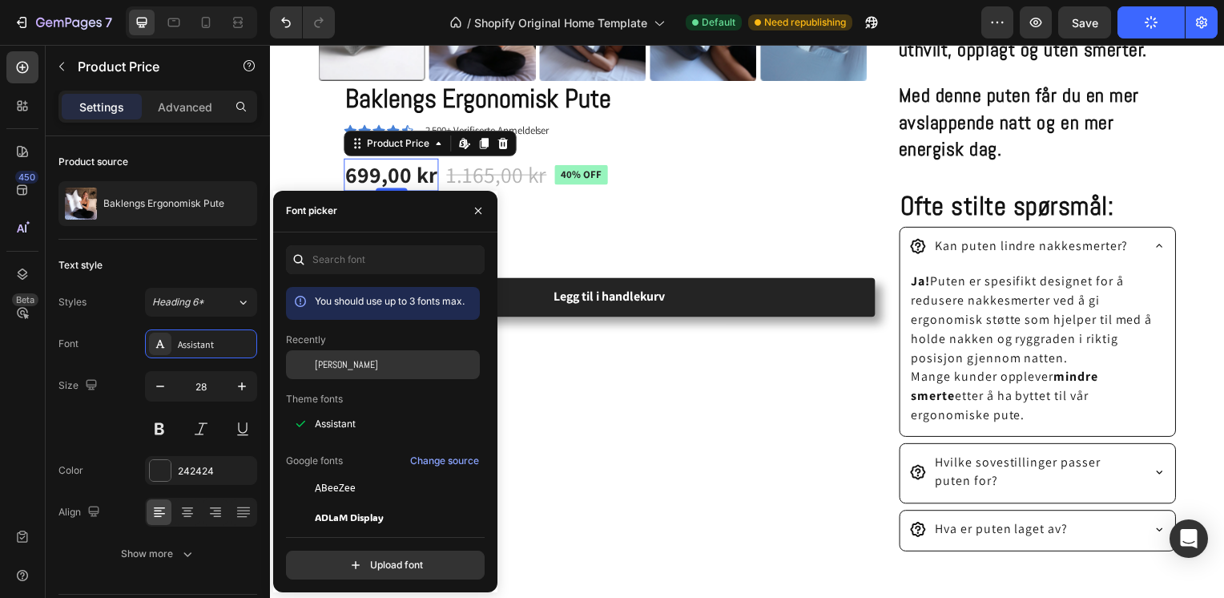
click at [314, 364] on div at bounding box center [300, 364] width 29 height 29
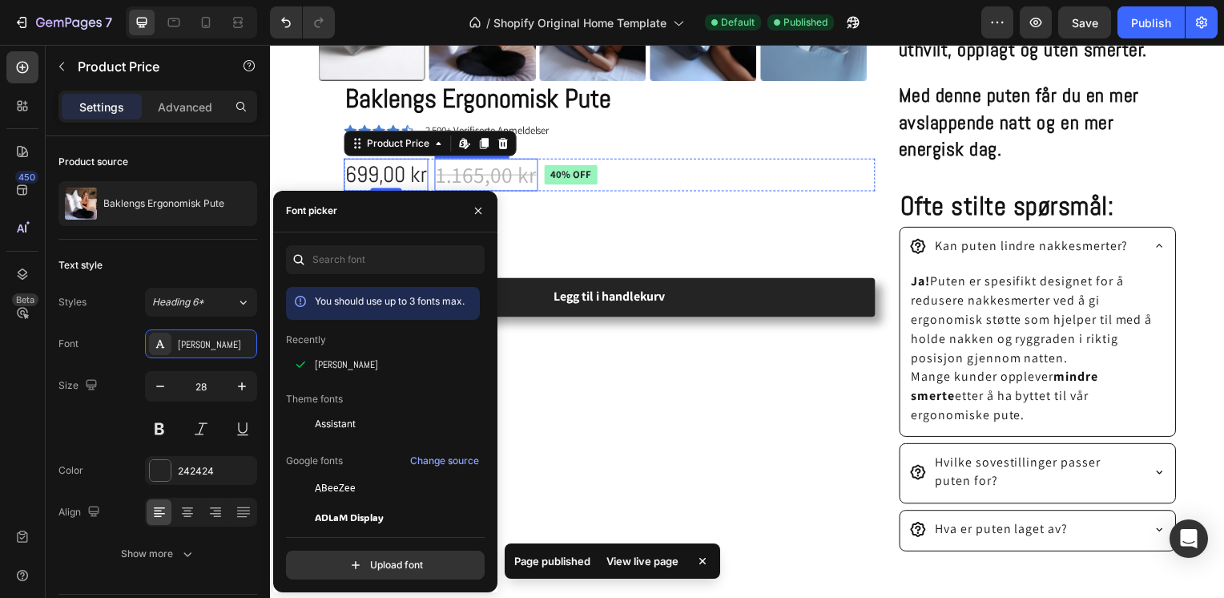
click at [475, 169] on div "1.165,00 kr" at bounding box center [487, 175] width 104 height 32
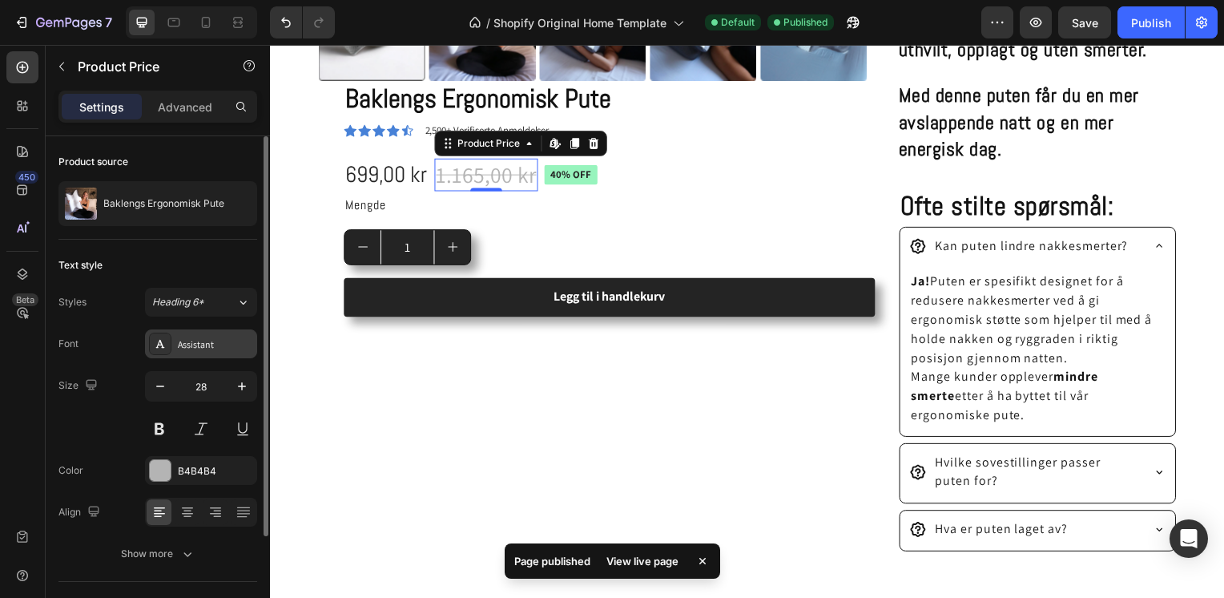
click at [205, 340] on div "Assistant" at bounding box center [215, 344] width 75 height 14
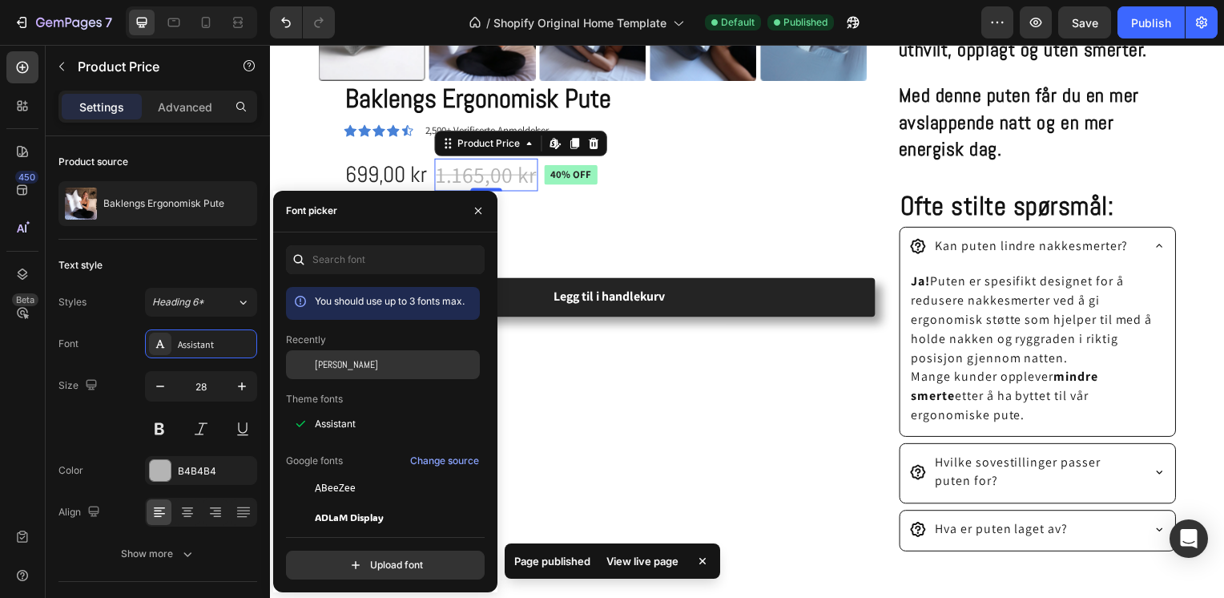
click at [336, 362] on div "[PERSON_NAME]" at bounding box center [396, 364] width 162 height 14
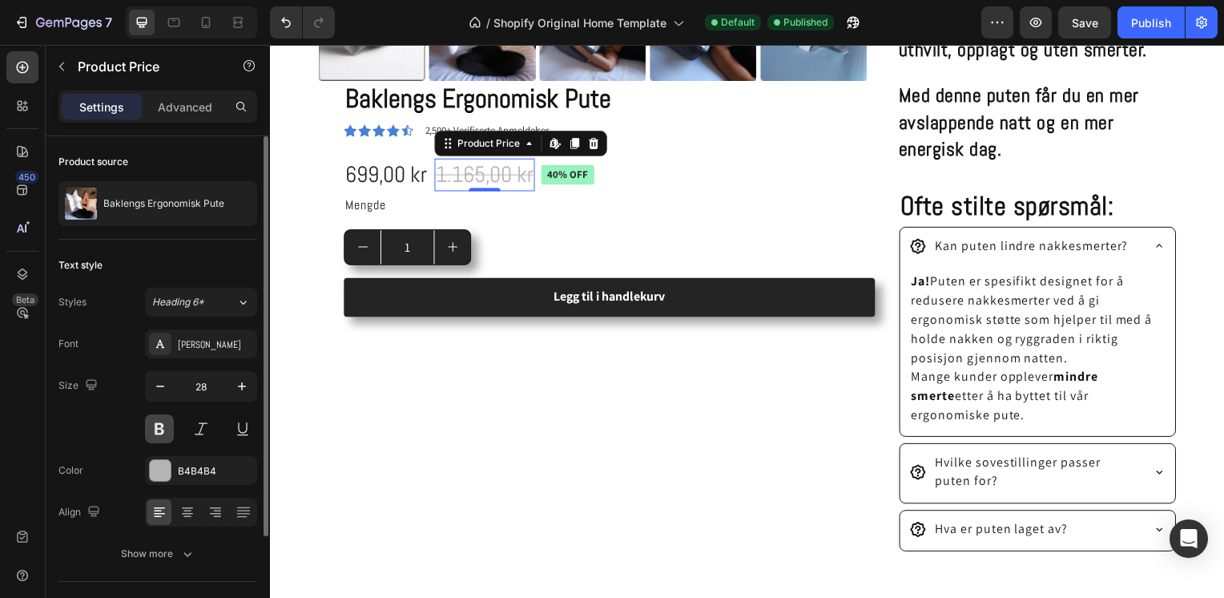
click at [163, 434] on button at bounding box center [159, 428] width 29 height 29
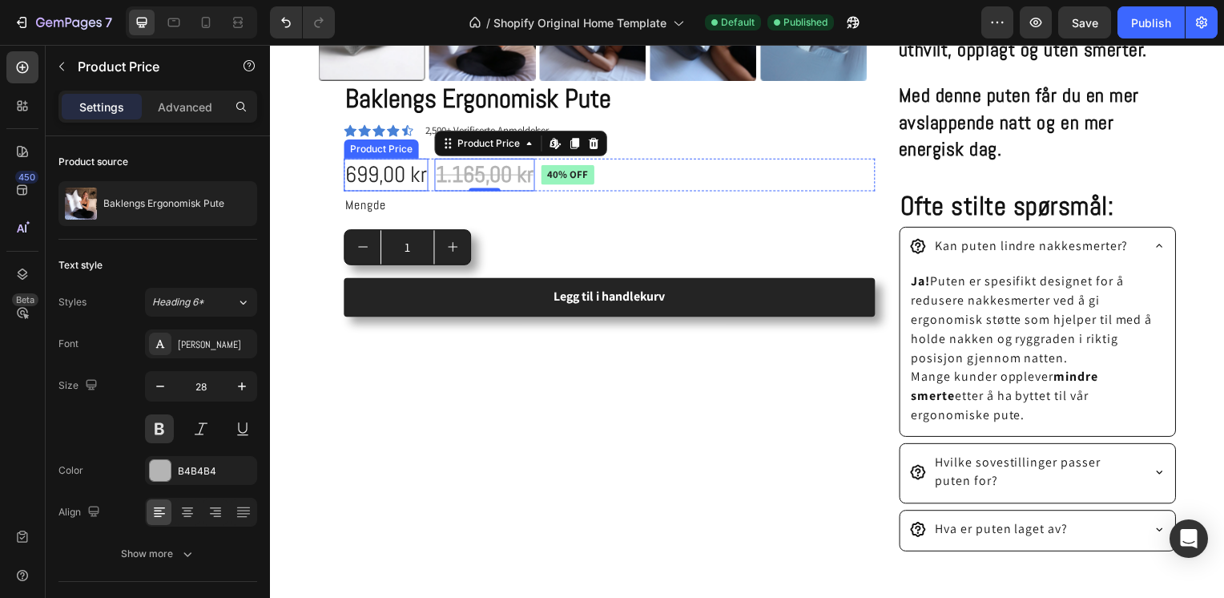
click at [371, 163] on div "699,00 kr" at bounding box center [386, 175] width 85 height 32
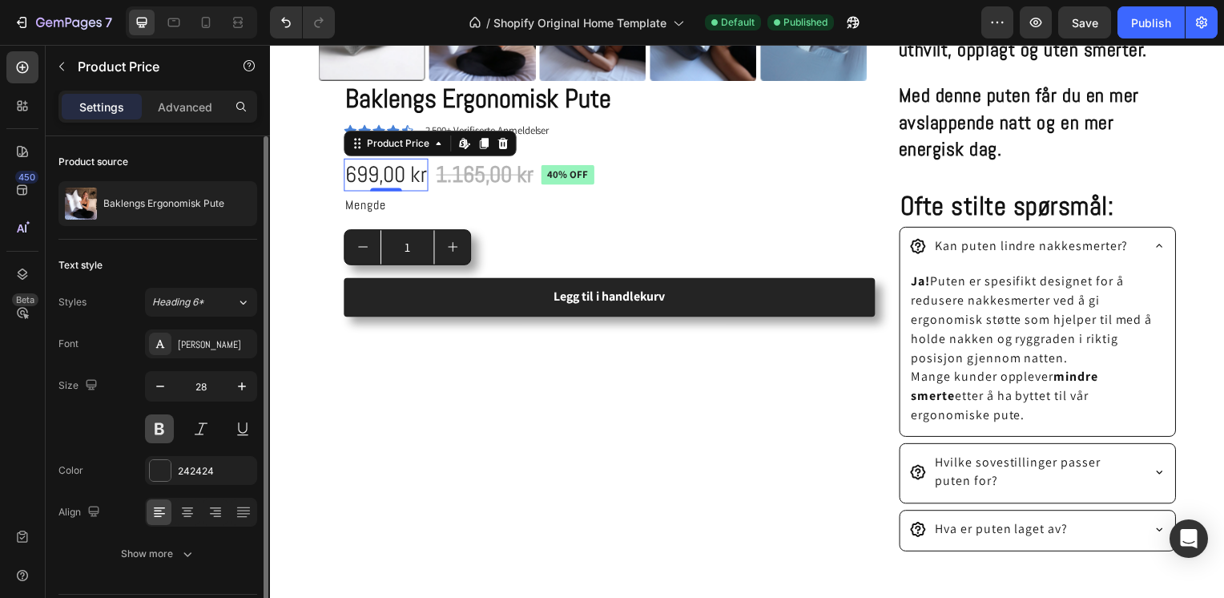
click at [164, 424] on button at bounding box center [159, 428] width 29 height 29
click at [160, 419] on button at bounding box center [159, 428] width 29 height 29
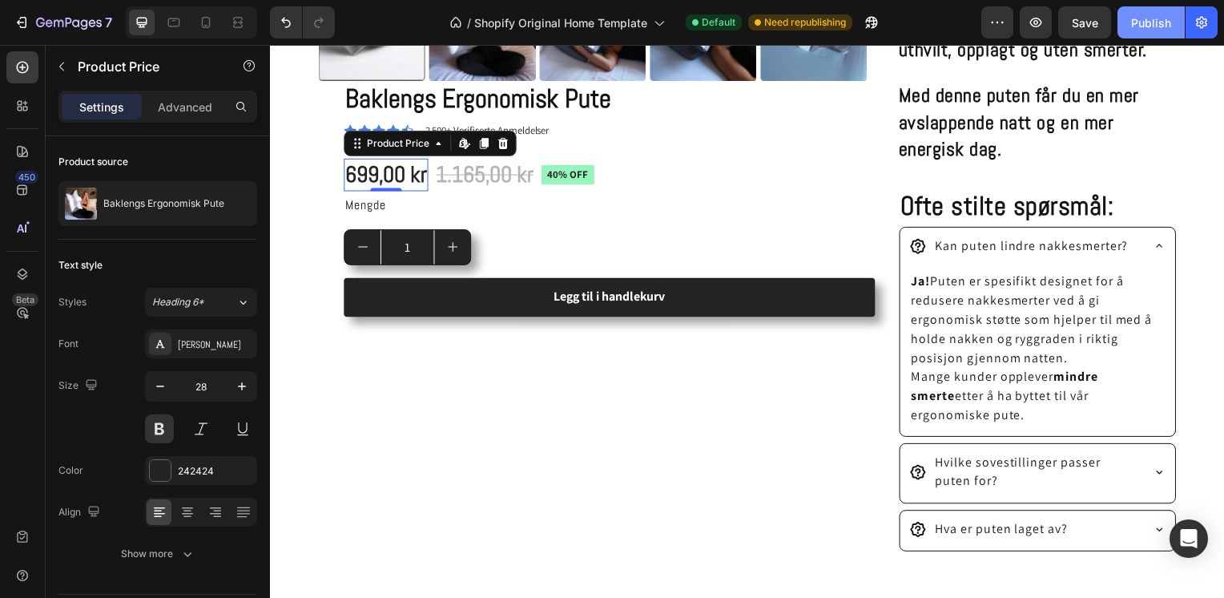
click at [1166, 25] on div "Publish" at bounding box center [1151, 22] width 40 height 17
